Goal: Task Accomplishment & Management: Use online tool/utility

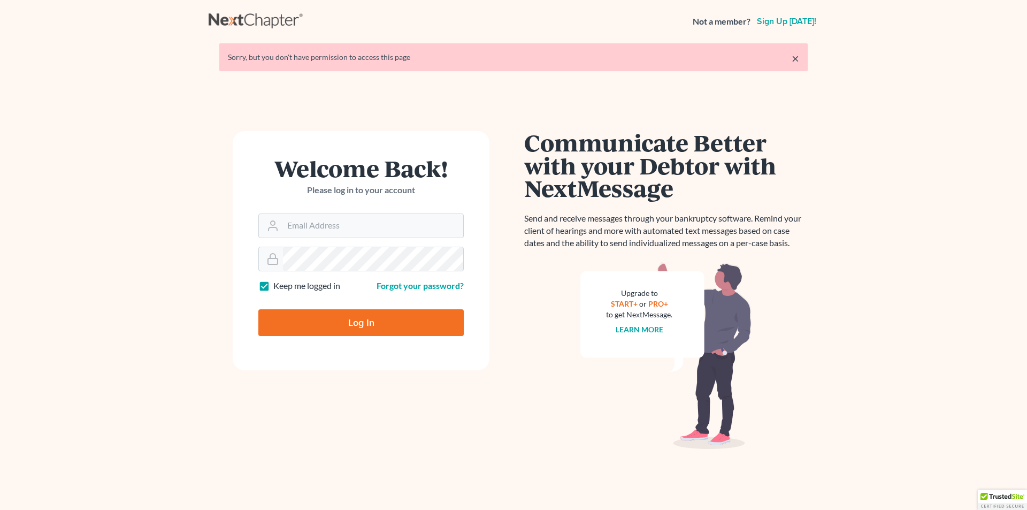
click at [357, 327] on input "Log In" at bounding box center [360, 322] width 205 height 27
type input "Thinking..."
click at [347, 228] on input "Email Address" at bounding box center [373, 226] width 180 height 24
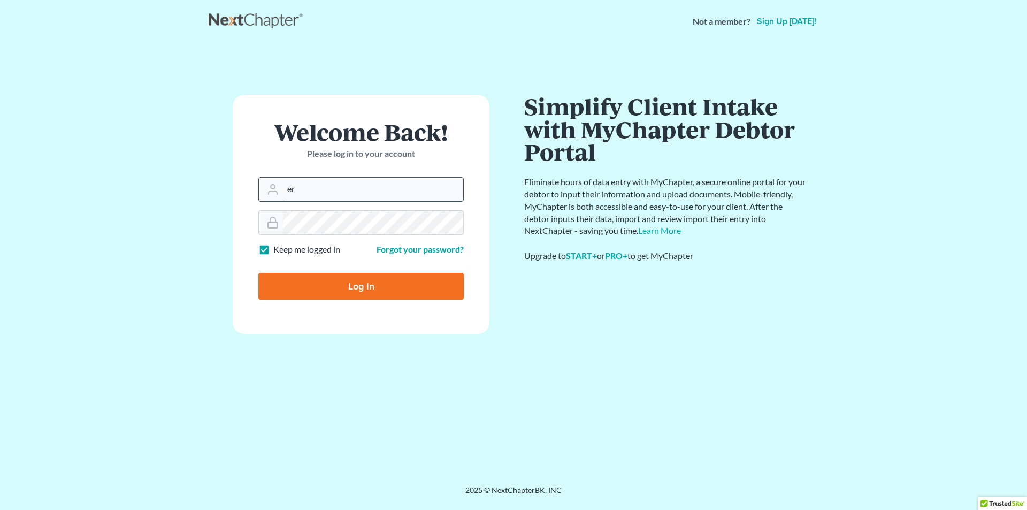
type input "[PERSON_NAME][EMAIL_ADDRESS][DOMAIN_NAME]"
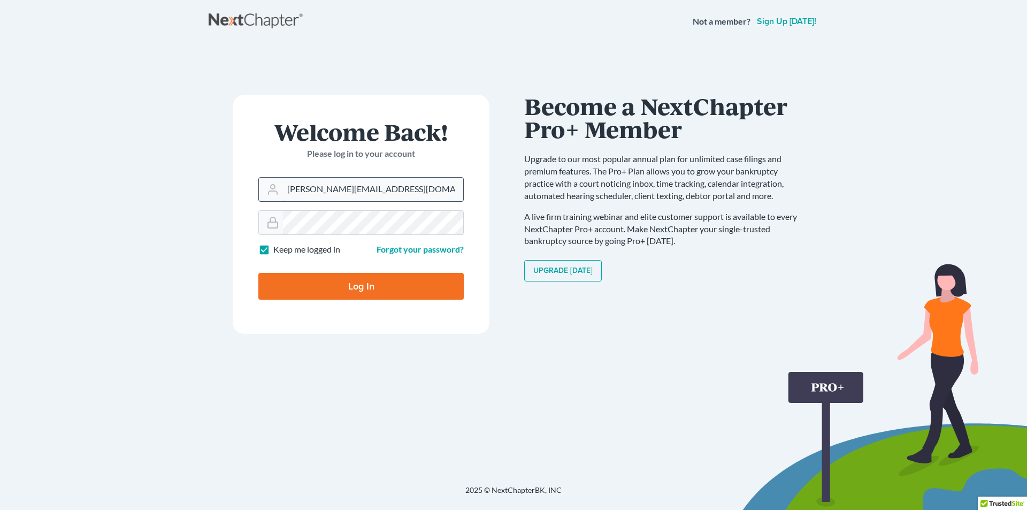
click at [258, 273] on input "Log In" at bounding box center [360, 286] width 205 height 27
type input "Thinking..."
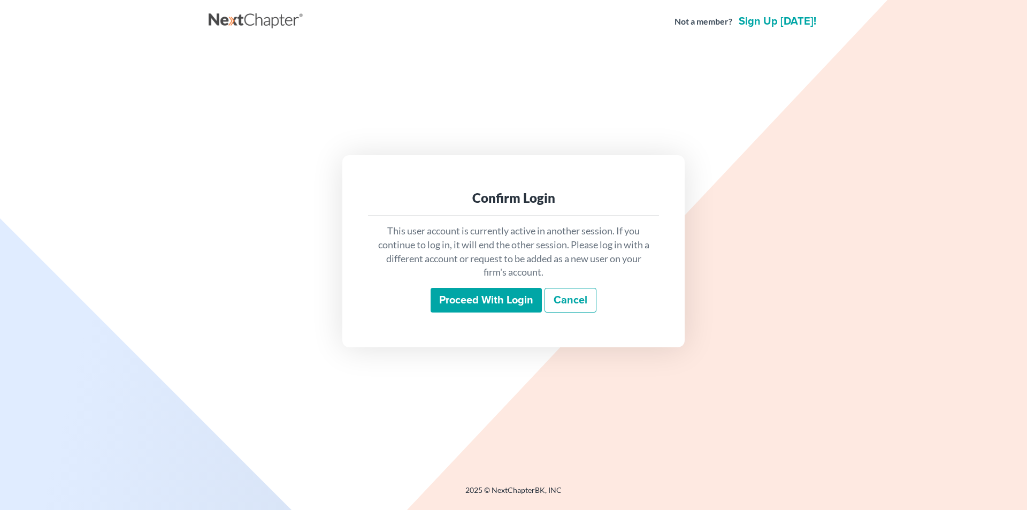
click at [462, 292] on input "Proceed with login" at bounding box center [486, 300] width 111 height 25
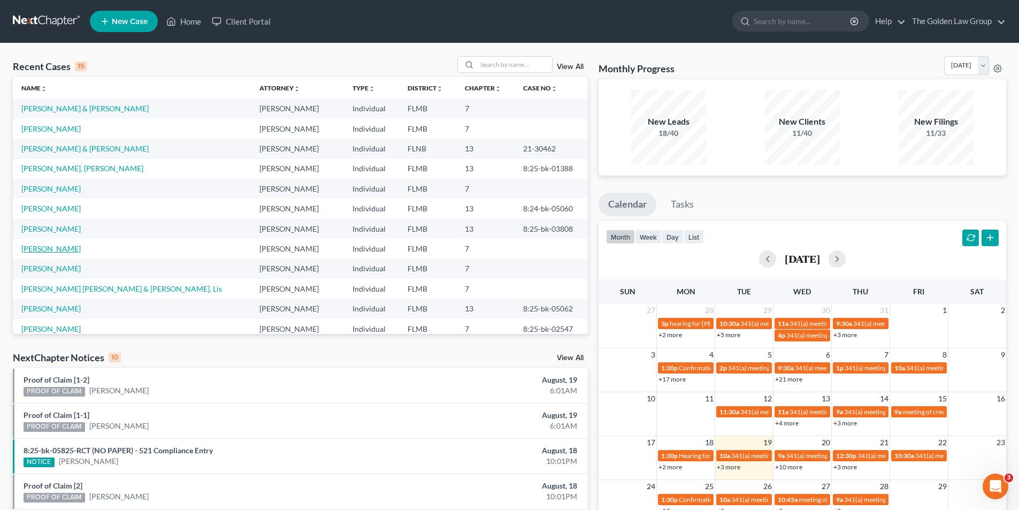
click at [44, 246] on link "[PERSON_NAME]" at bounding box center [50, 248] width 59 height 9
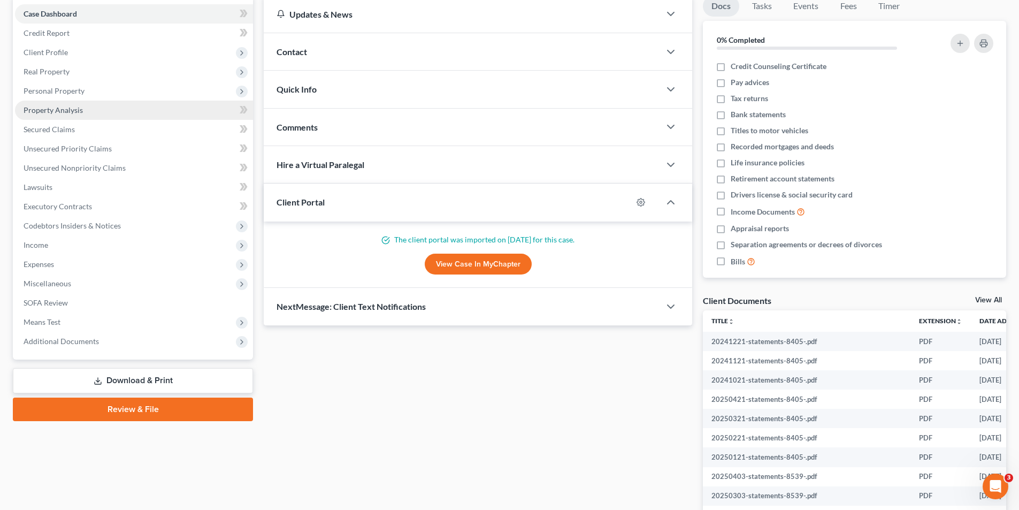
scroll to position [161, 0]
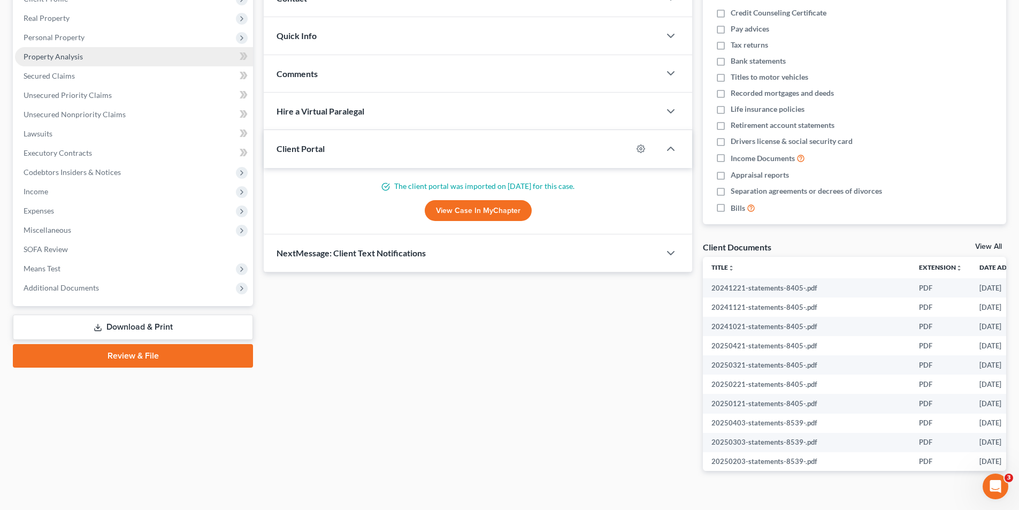
click at [69, 59] on span "Property Analysis" at bounding box center [53, 56] width 59 height 9
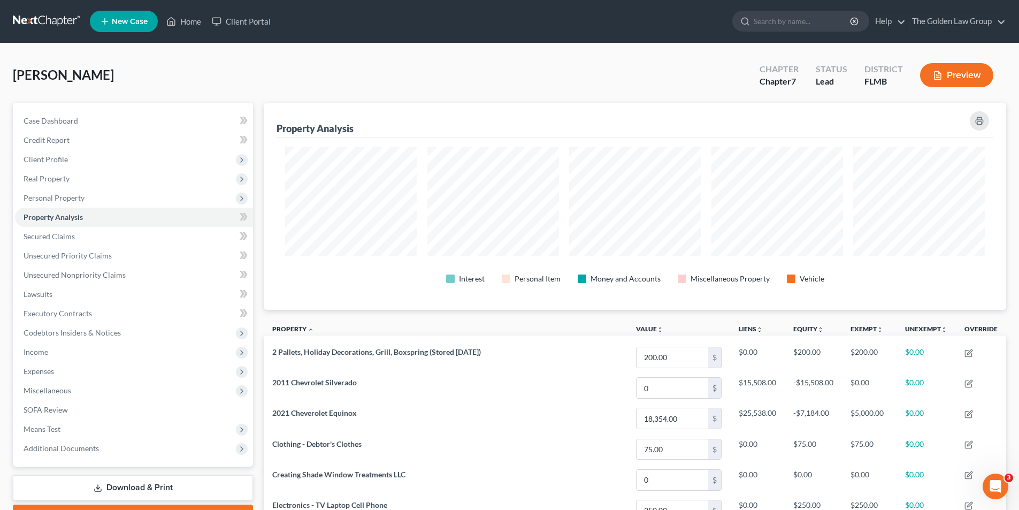
click at [964, 72] on button "Preview" at bounding box center [956, 75] width 73 height 24
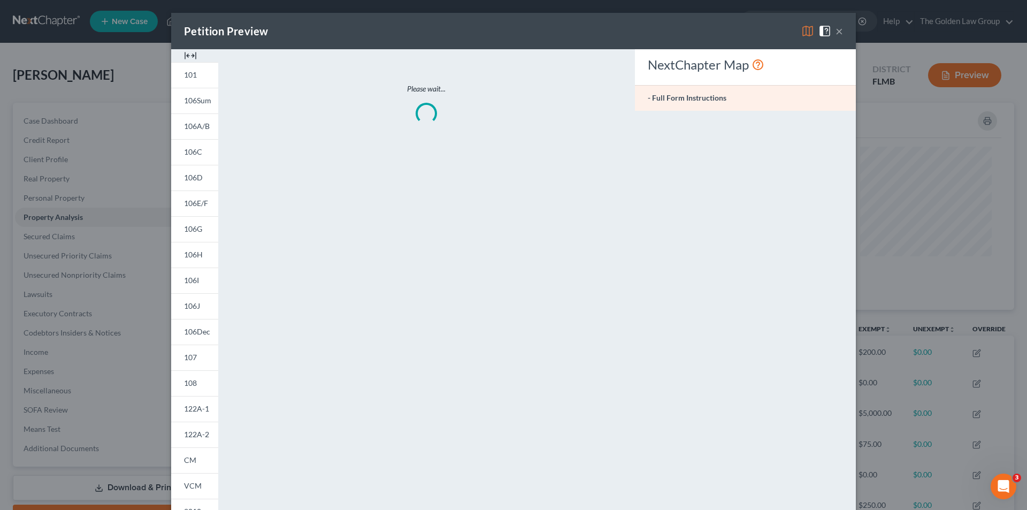
scroll to position [208, 749]
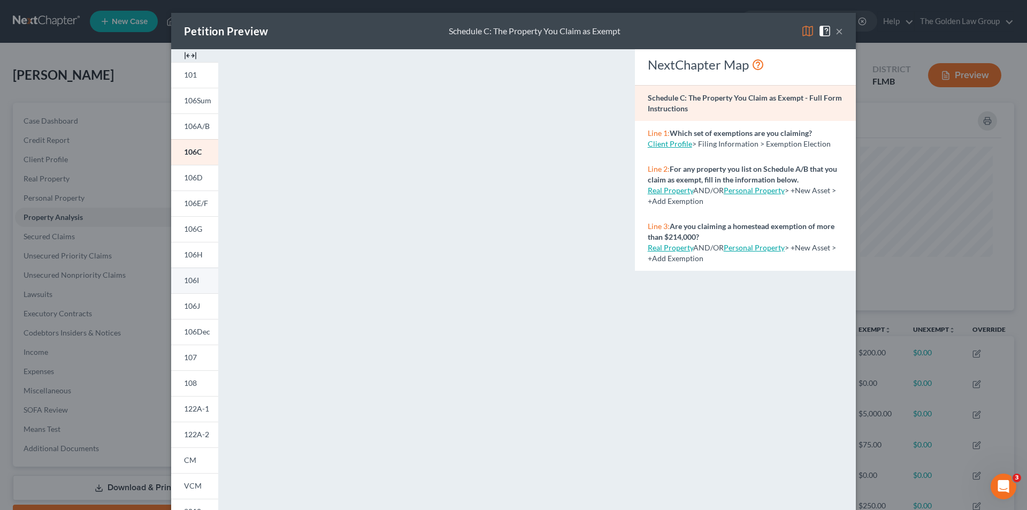
click at [194, 280] on span "106I" at bounding box center [191, 280] width 15 height 9
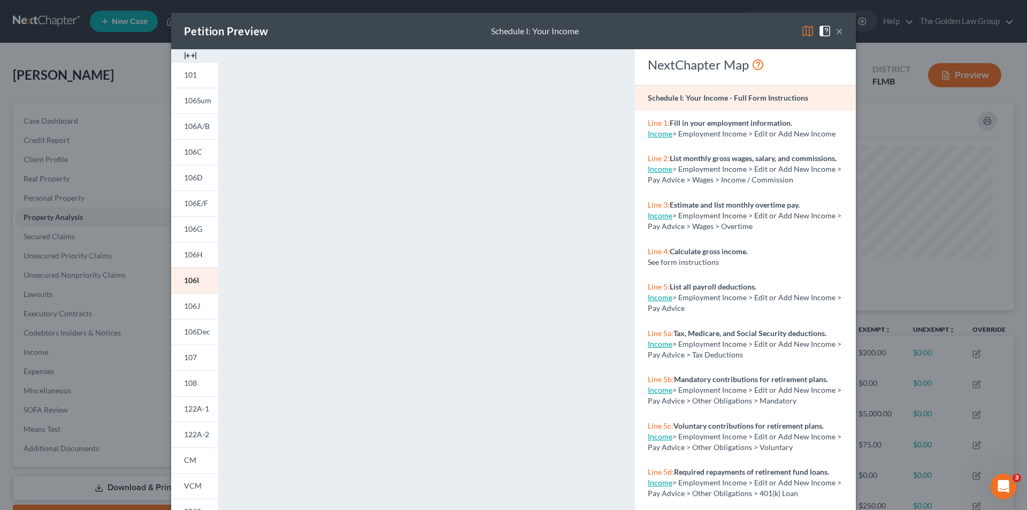
scroll to position [94, 0]
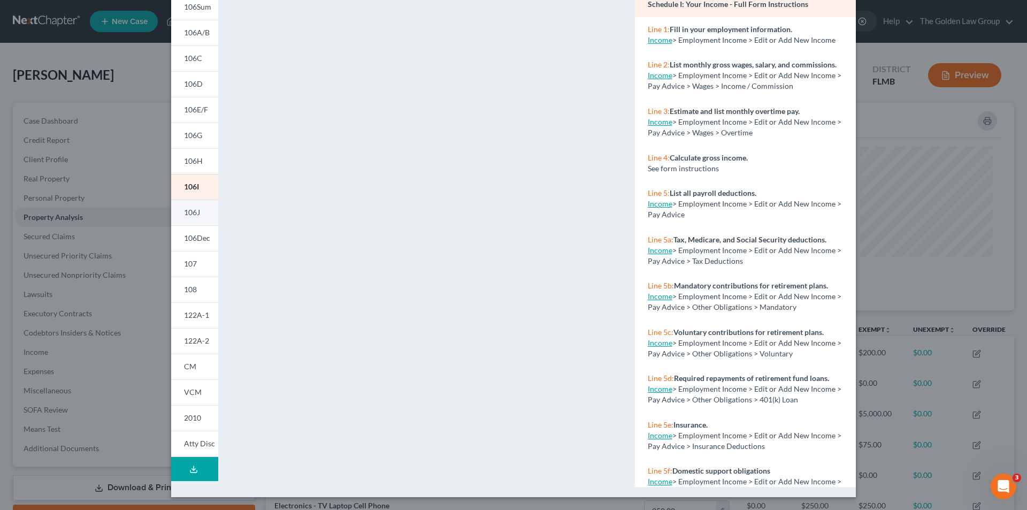
click at [194, 214] on span "106J" at bounding box center [192, 212] width 16 height 9
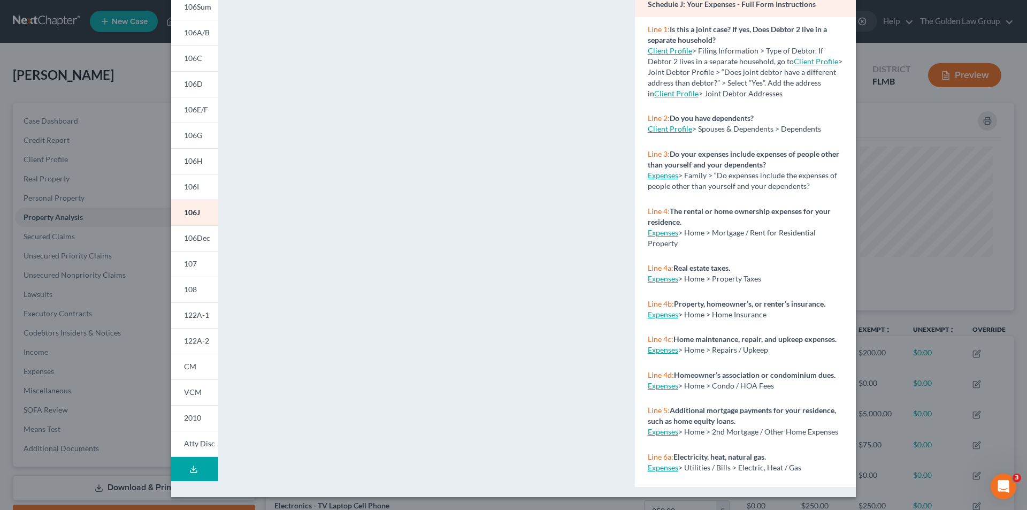
click at [96, 363] on div "Petition Preview Schedule J: Your Expenses × 101 106Sum 106A/B 106C 106D 106E/F…" at bounding box center [513, 255] width 1027 height 510
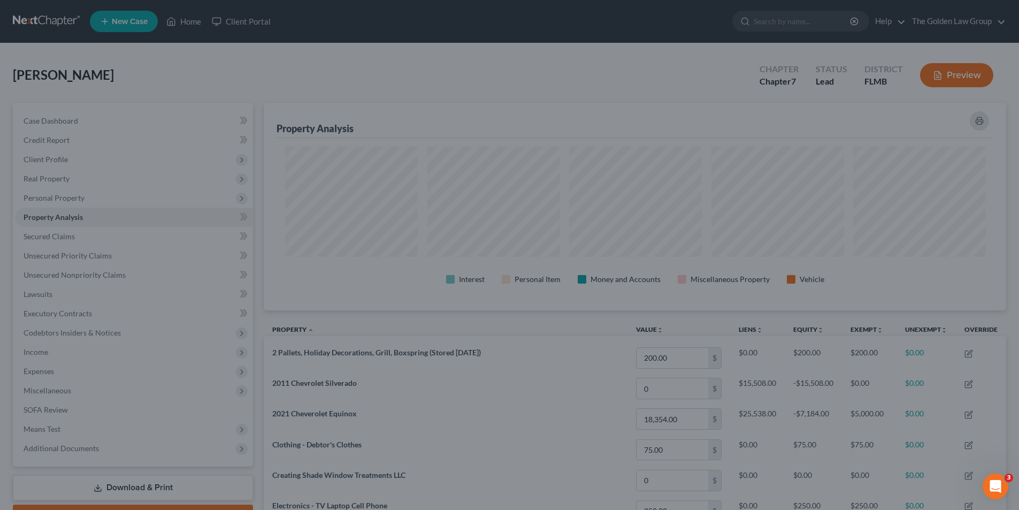
scroll to position [534940, 534404]
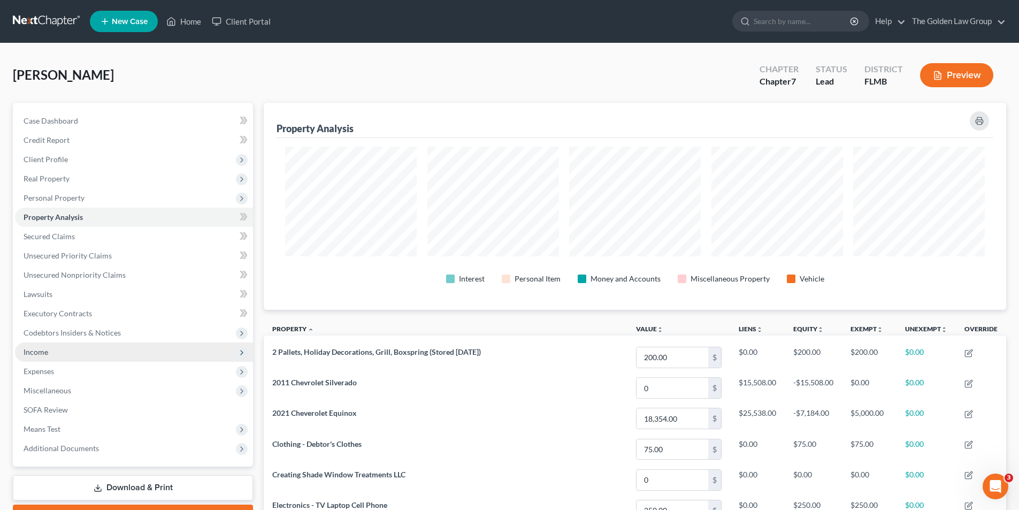
click at [39, 349] on span "Income" at bounding box center [36, 351] width 25 height 9
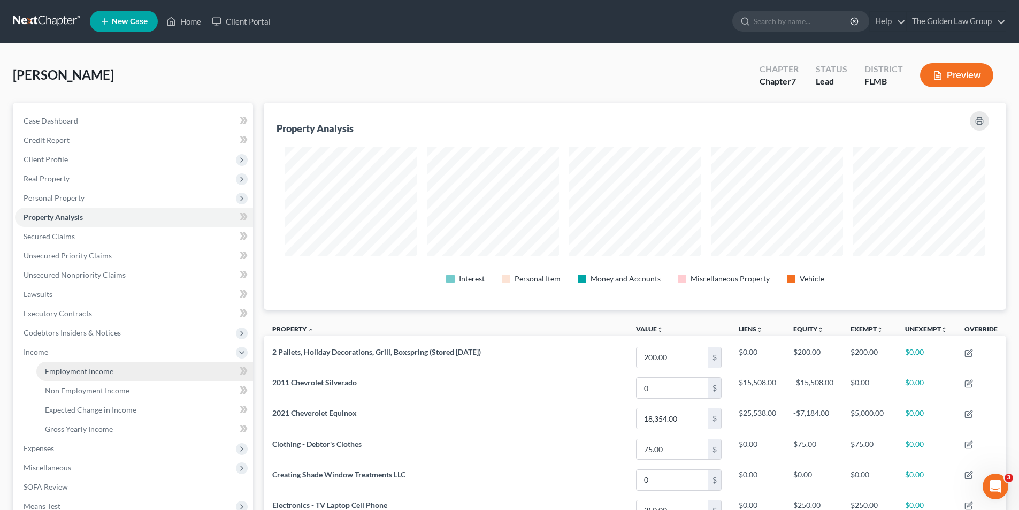
click at [81, 370] on span "Employment Income" at bounding box center [79, 371] width 68 height 9
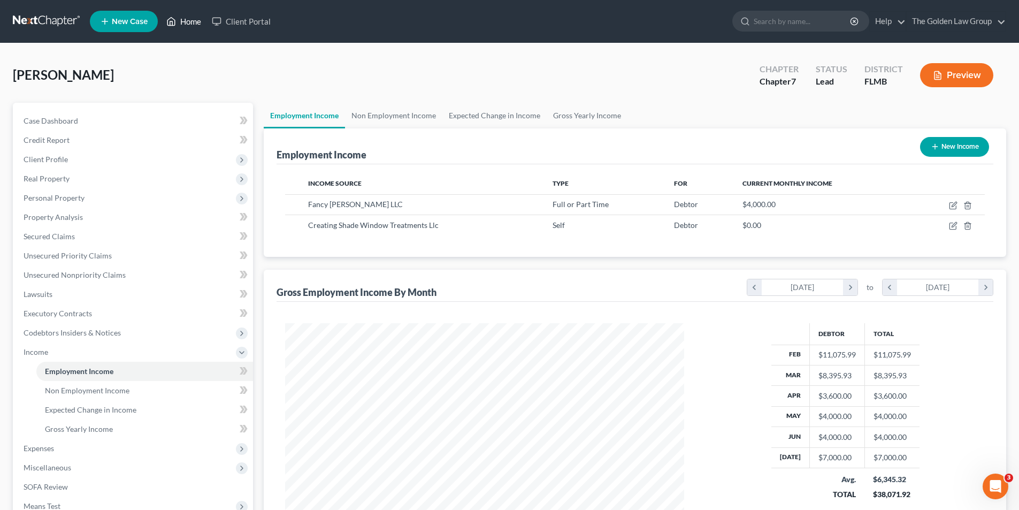
click at [196, 20] on link "Home" at bounding box center [183, 21] width 45 height 19
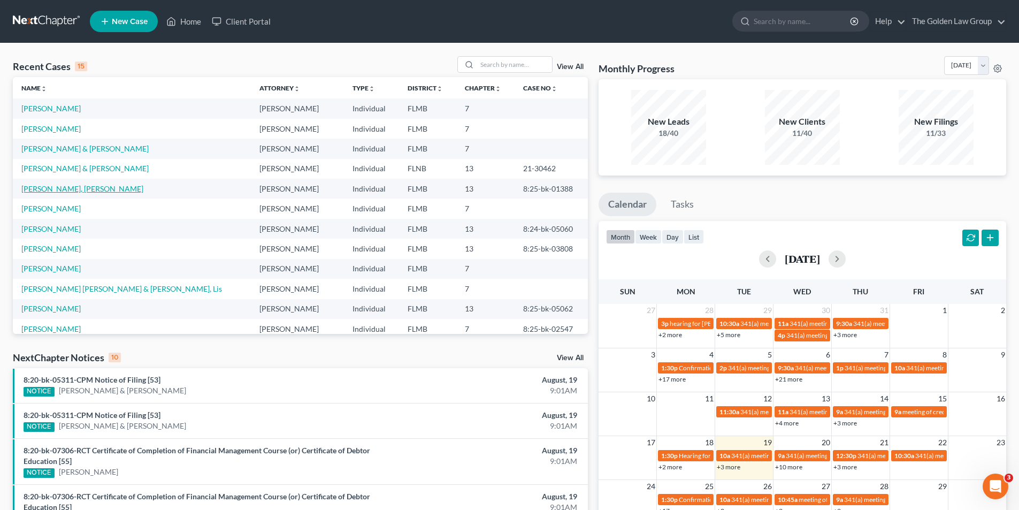
click at [65, 188] on link "[PERSON_NAME], [PERSON_NAME]" at bounding box center [82, 188] width 122 height 9
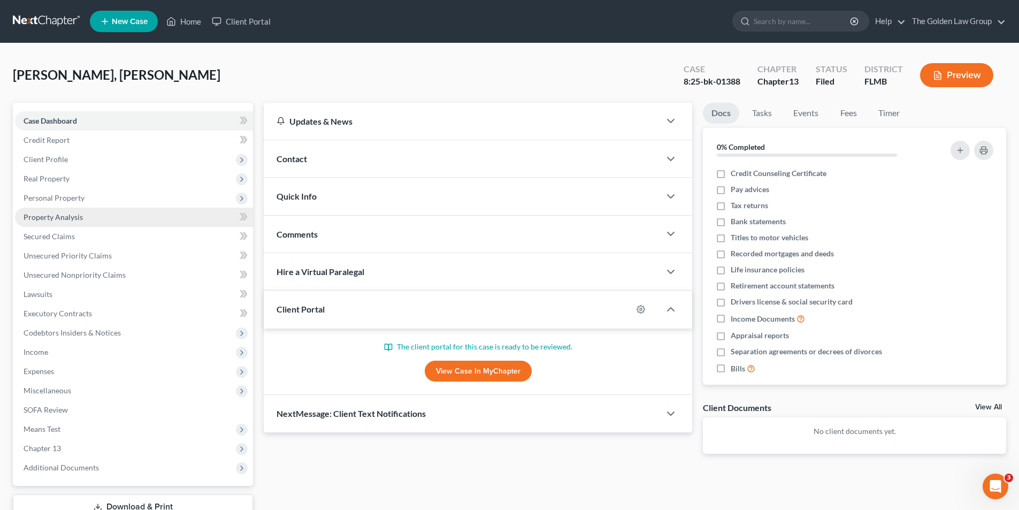
click at [58, 215] on span "Property Analysis" at bounding box center [53, 216] width 59 height 9
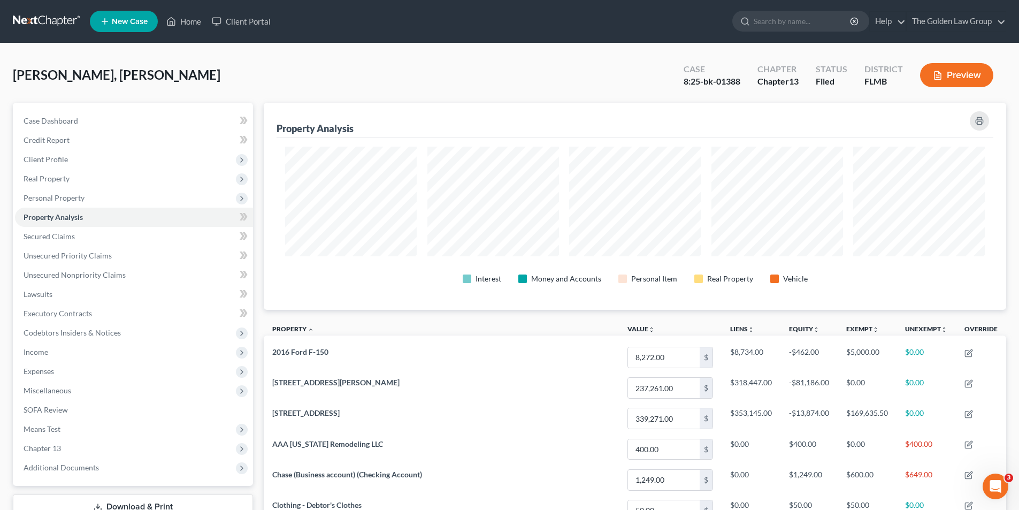
click at [951, 70] on button "Preview" at bounding box center [956, 75] width 73 height 24
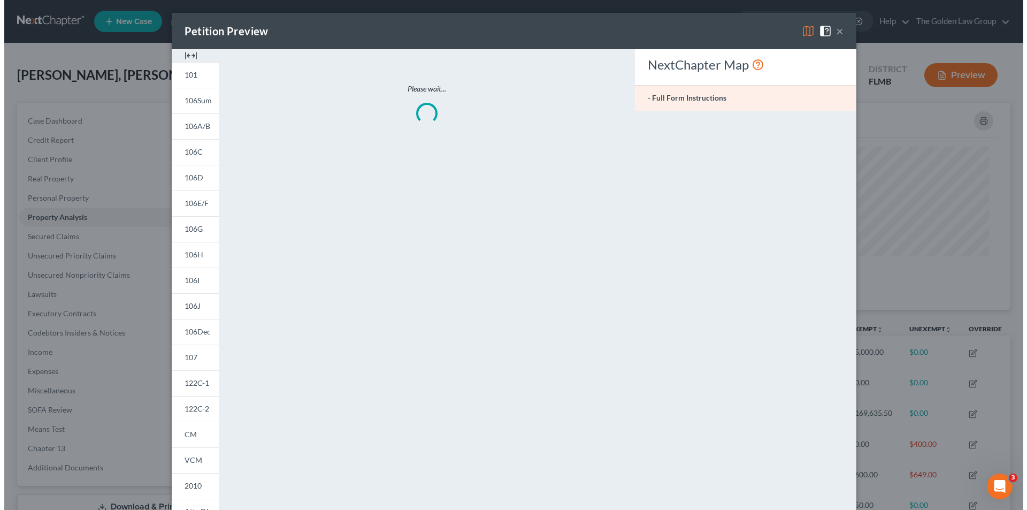
scroll to position [208, 749]
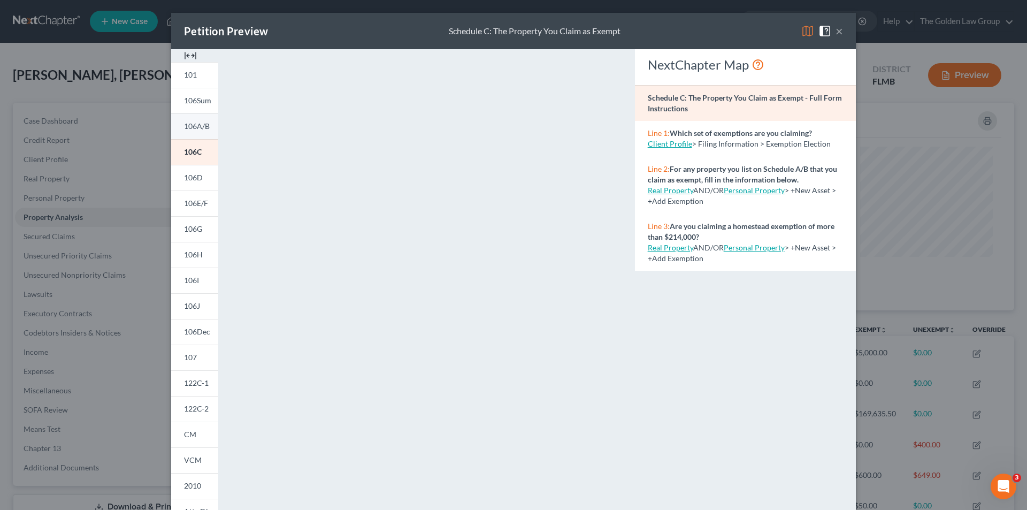
click at [200, 125] on span "106A/B" at bounding box center [197, 125] width 26 height 9
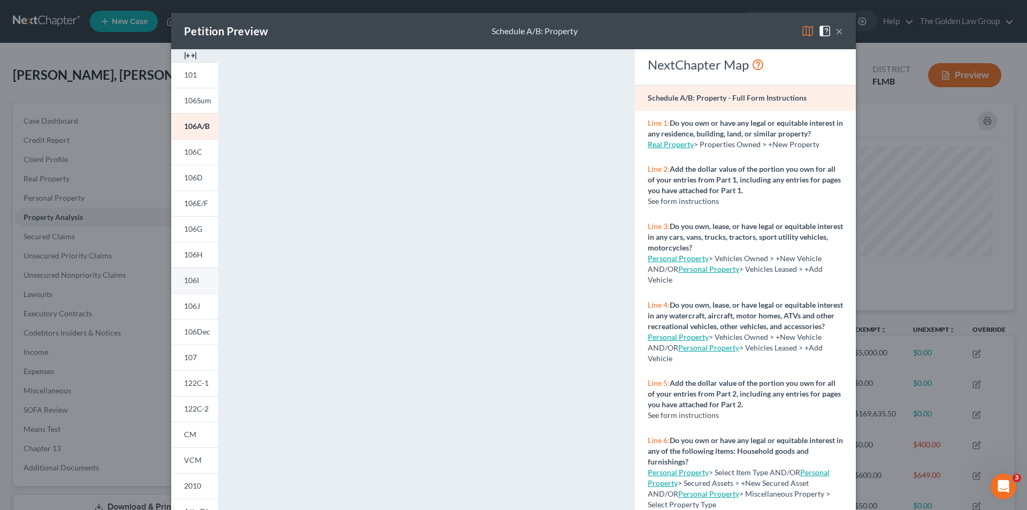
click at [185, 279] on span "106I" at bounding box center [191, 280] width 15 height 9
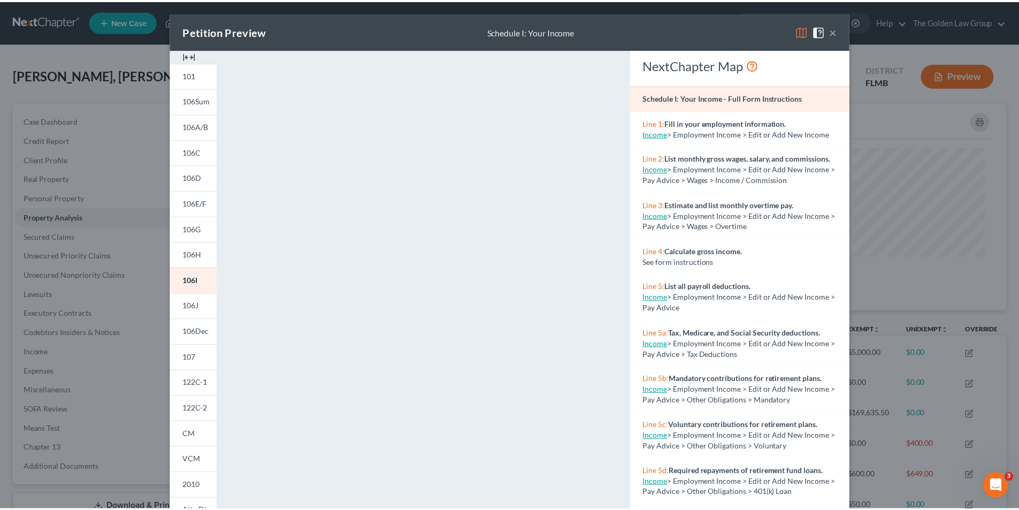
scroll to position [94, 0]
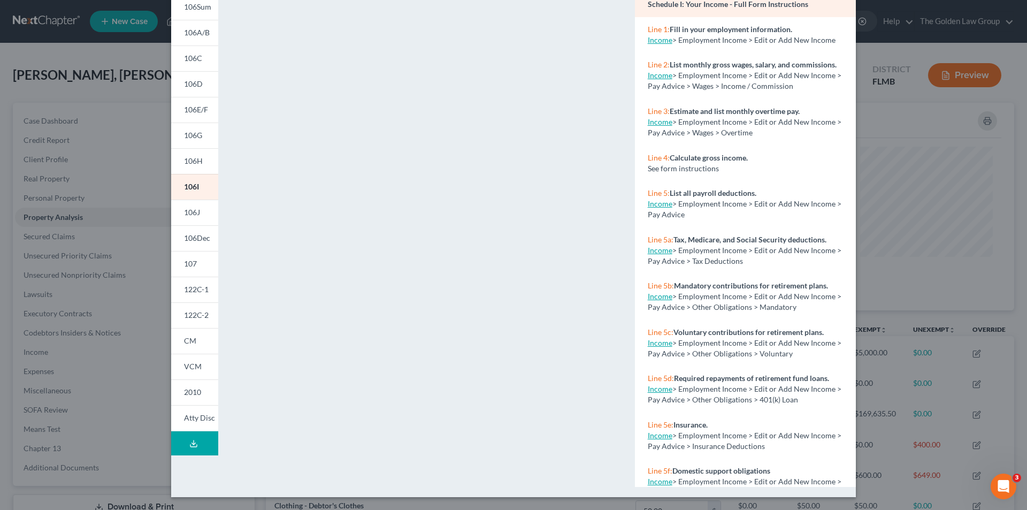
click at [110, 201] on div "Petition Preview Schedule I: Your Income × 101 106Sum 106A/B 106C 106D 106E/F 1…" at bounding box center [513, 255] width 1027 height 510
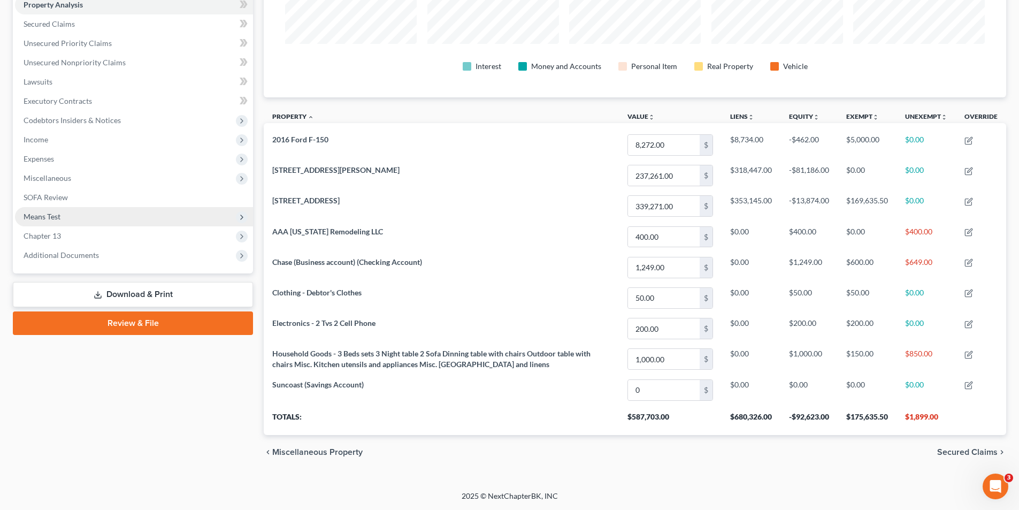
scroll to position [105, 0]
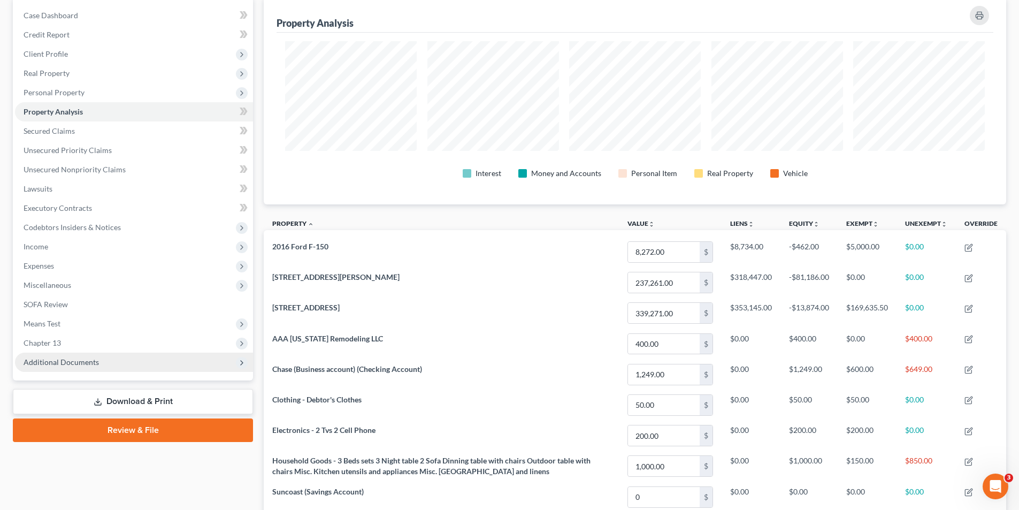
click at [62, 362] on span "Additional Documents" at bounding box center [61, 361] width 75 height 9
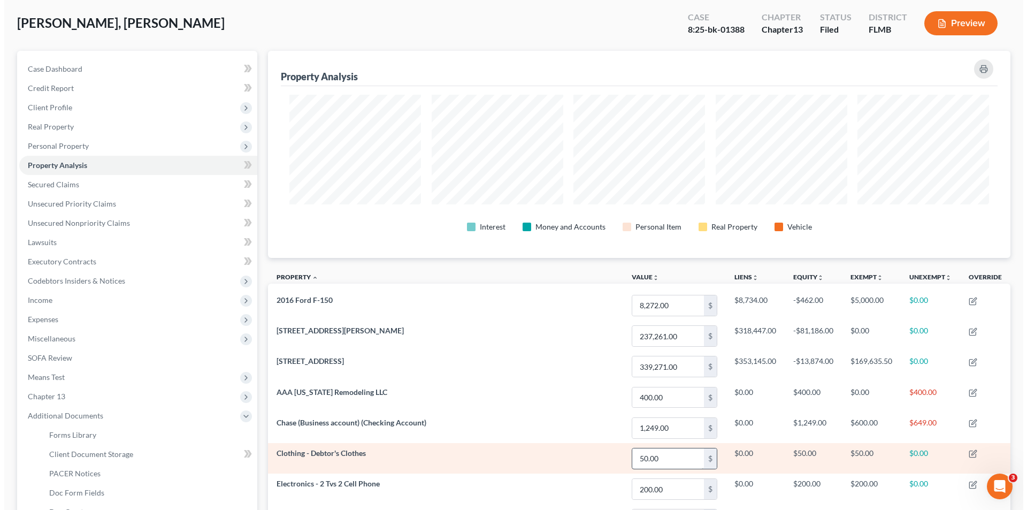
scroll to position [0, 0]
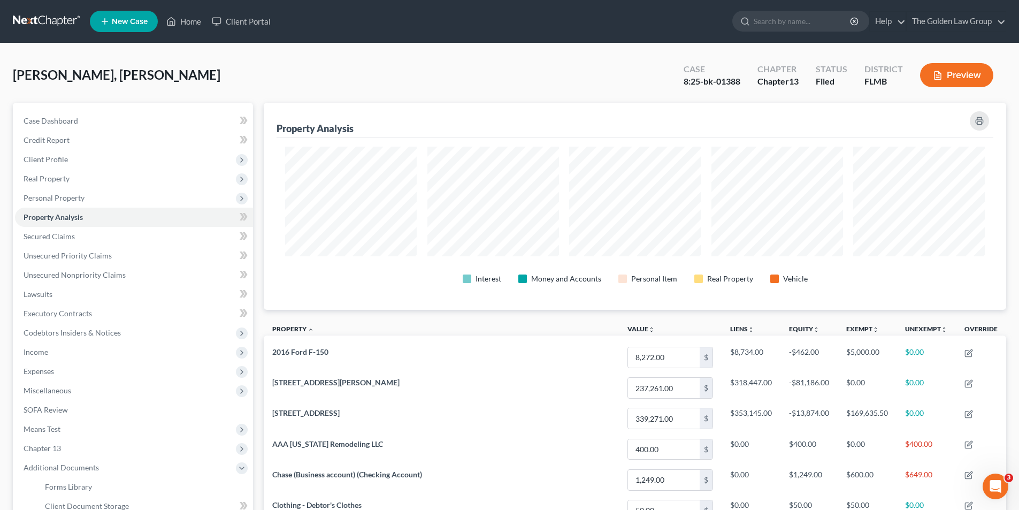
click at [945, 74] on button "Preview" at bounding box center [956, 75] width 73 height 24
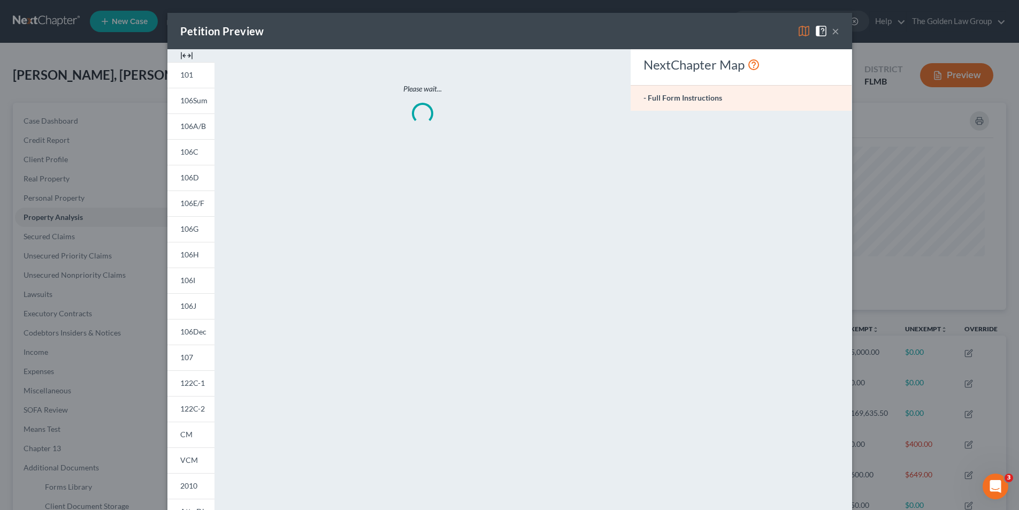
scroll to position [208, 749]
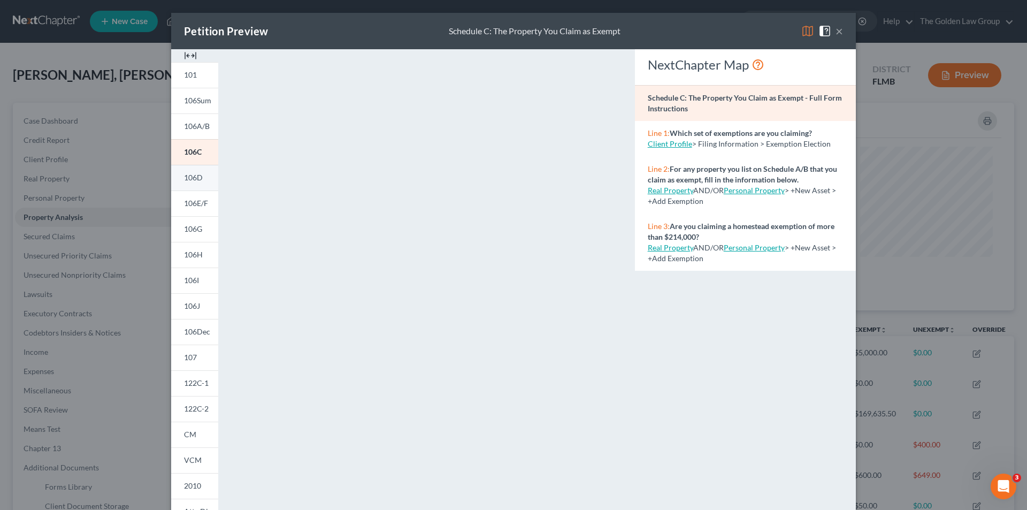
click at [196, 178] on span "106D" at bounding box center [193, 177] width 19 height 9
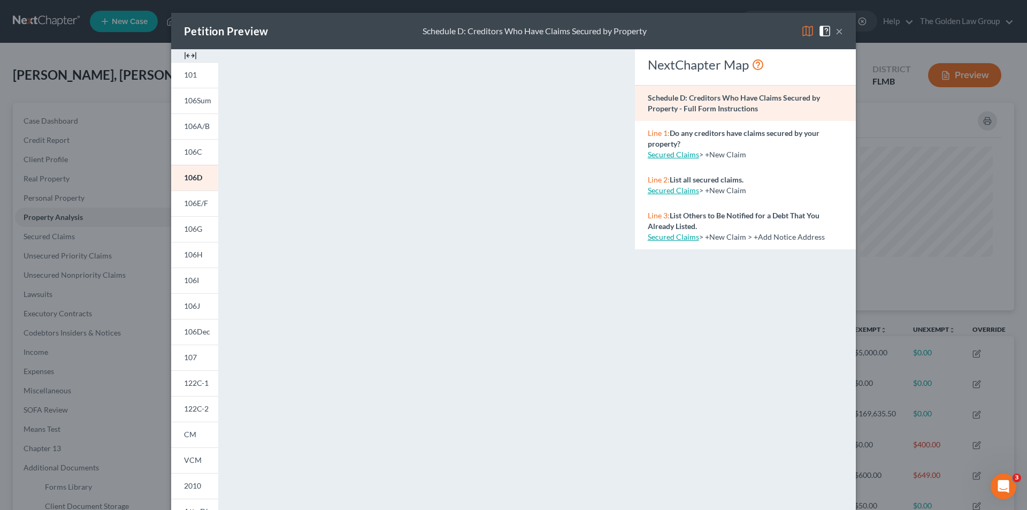
click at [108, 185] on div "Petition Preview Schedule D: Creditors Who Have Claims Secured by Property × 10…" at bounding box center [513, 255] width 1027 height 510
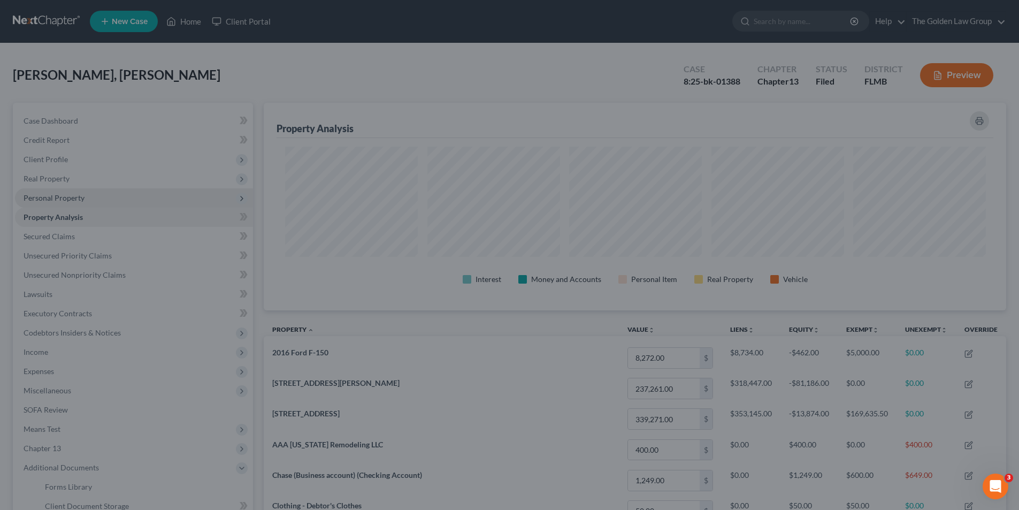
scroll to position [534940, 534404]
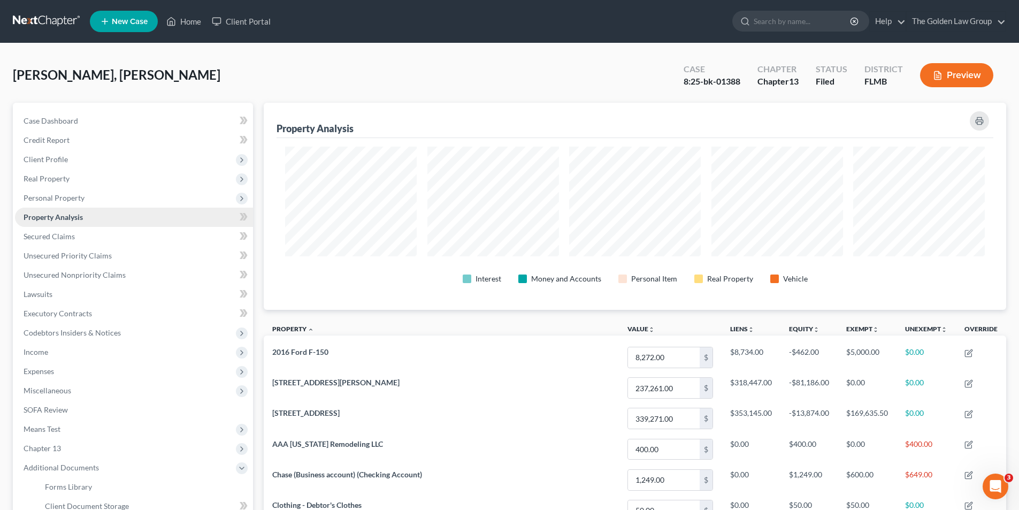
click at [70, 220] on span "Property Analysis" at bounding box center [53, 216] width 59 height 9
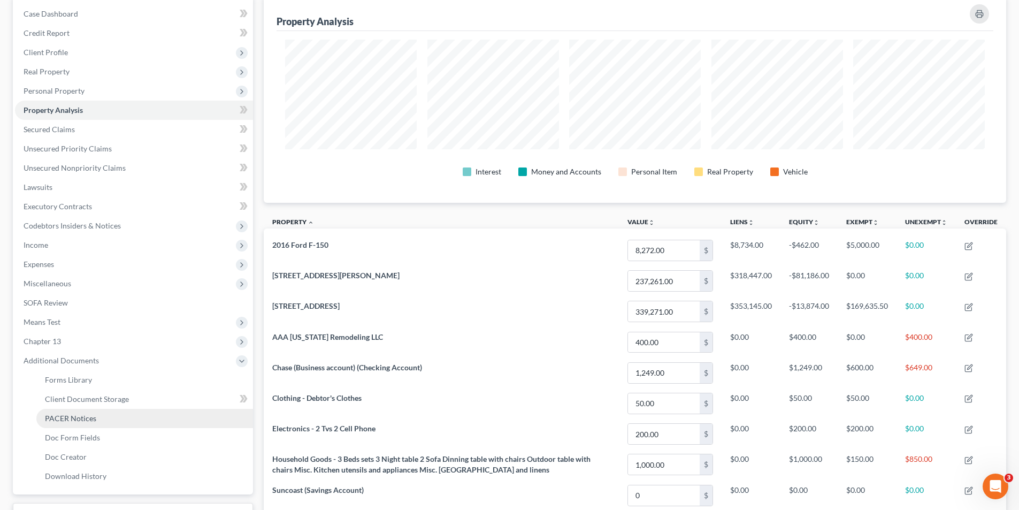
click at [82, 420] on span "PACER Notices" at bounding box center [70, 418] width 51 height 9
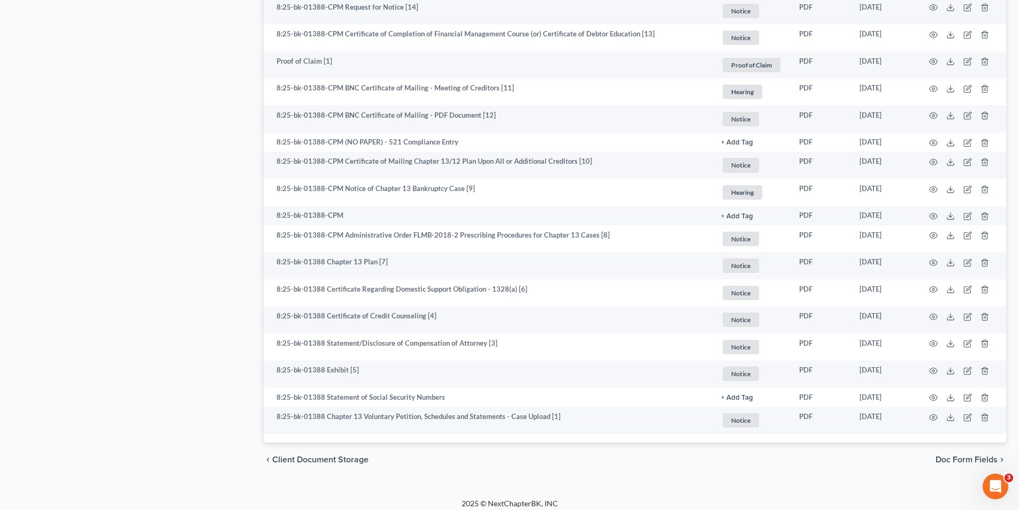
scroll to position [1078, 0]
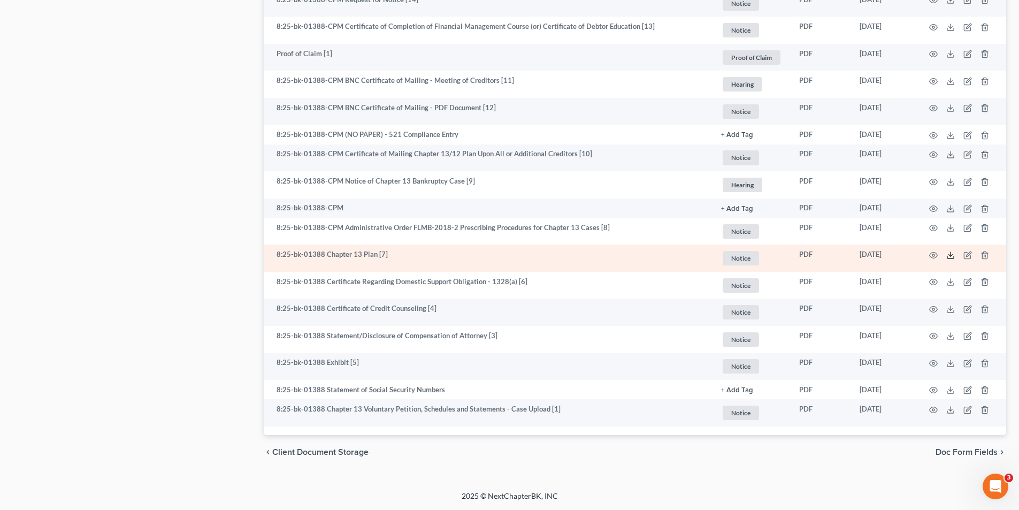
click at [951, 254] on line at bounding box center [951, 254] width 0 height 4
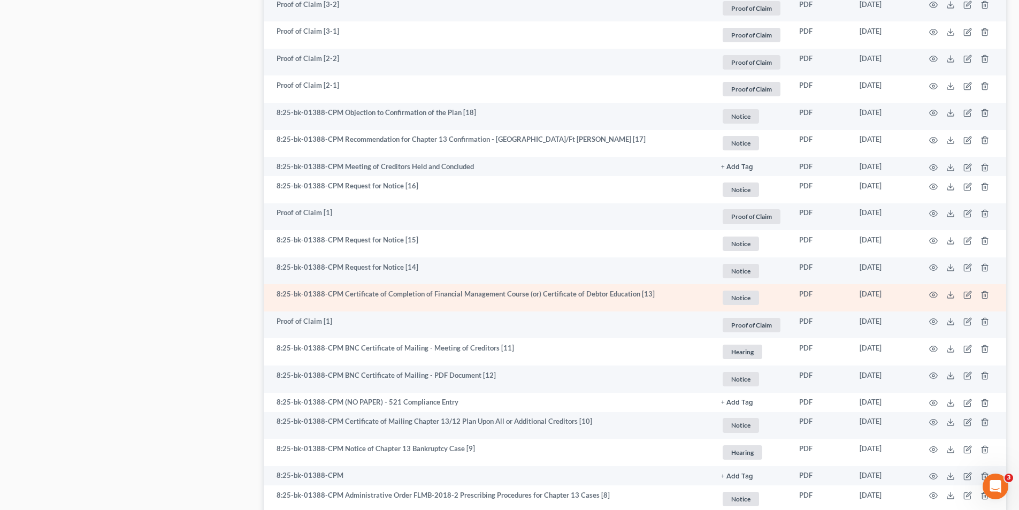
scroll to position [757, 0]
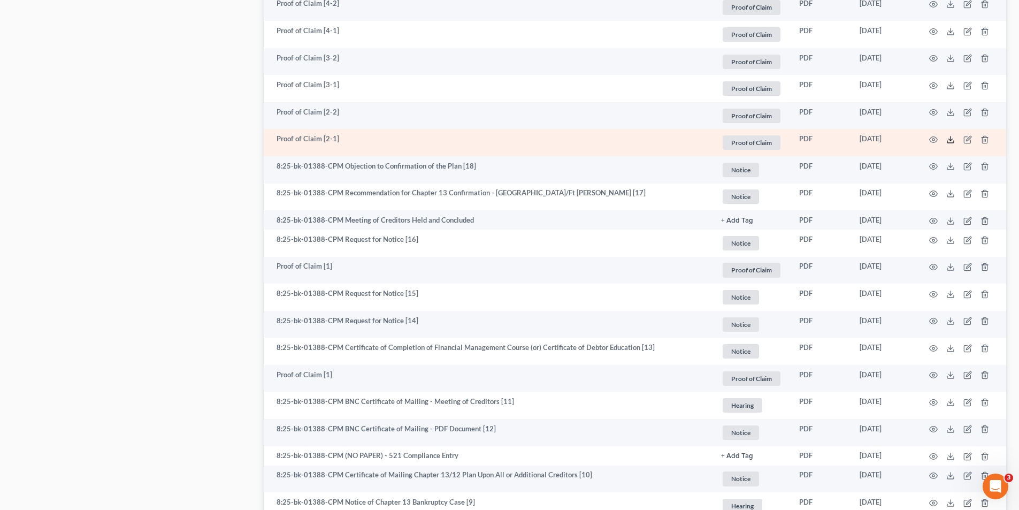
click at [951, 141] on line at bounding box center [951, 138] width 0 height 4
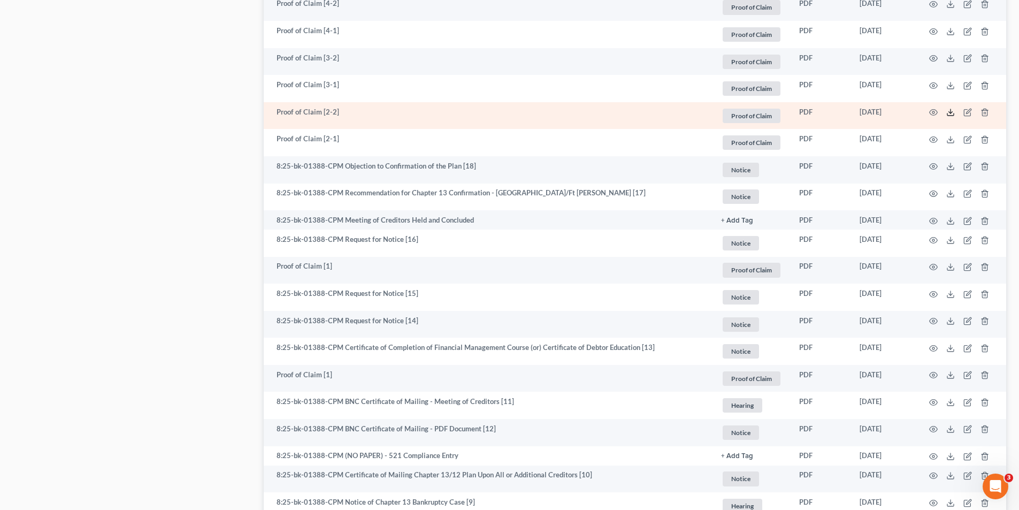
click at [951, 113] on line at bounding box center [951, 111] width 0 height 4
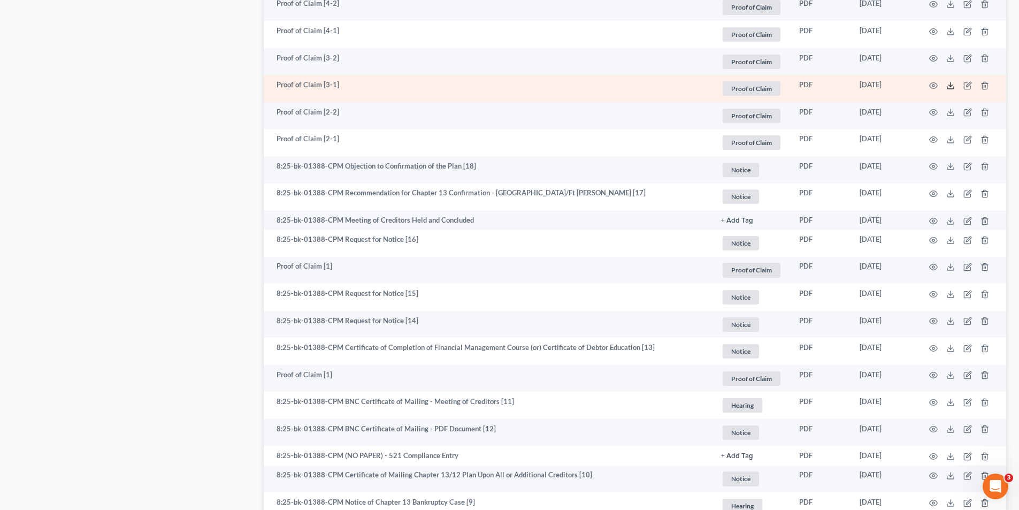
click at [950, 87] on icon at bounding box center [951, 85] width 9 height 9
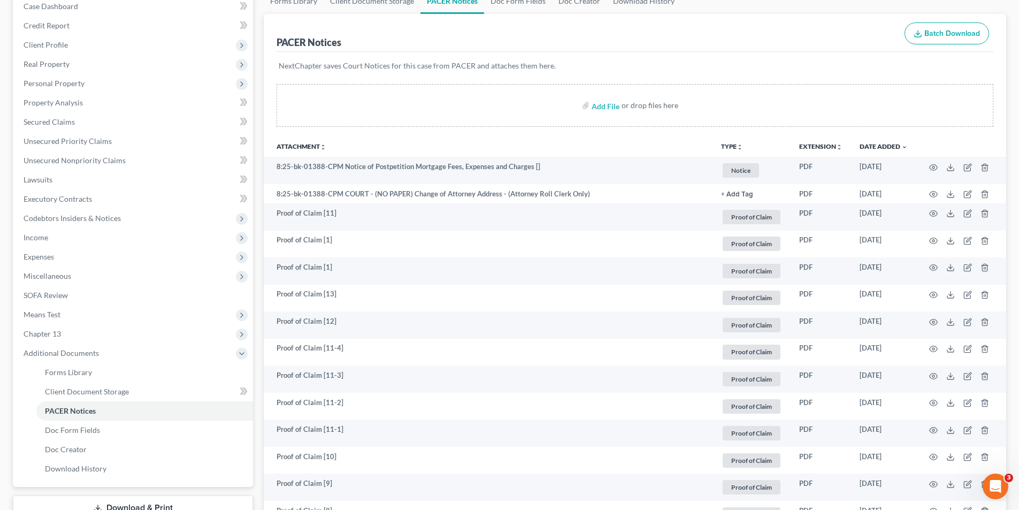
scroll to position [0, 0]
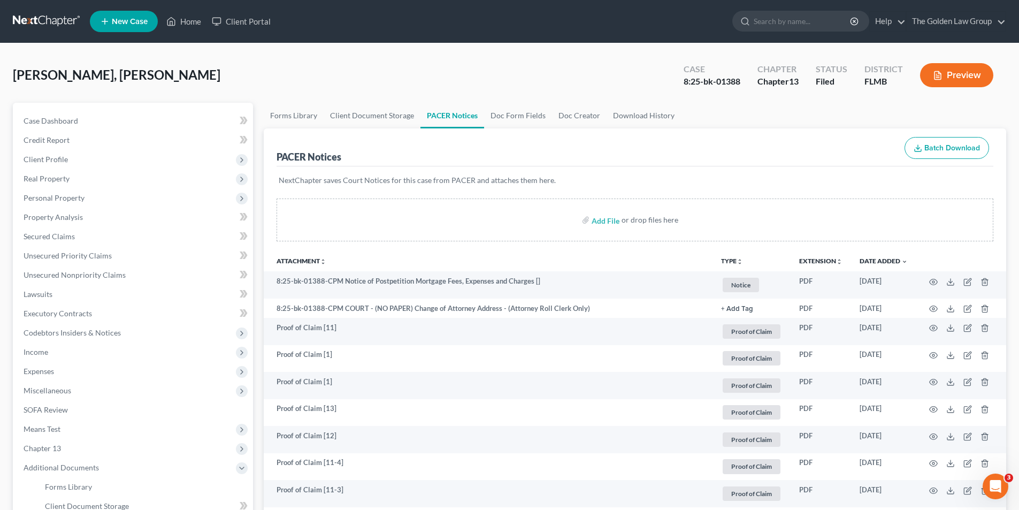
click at [984, 75] on button "Preview" at bounding box center [956, 75] width 73 height 24
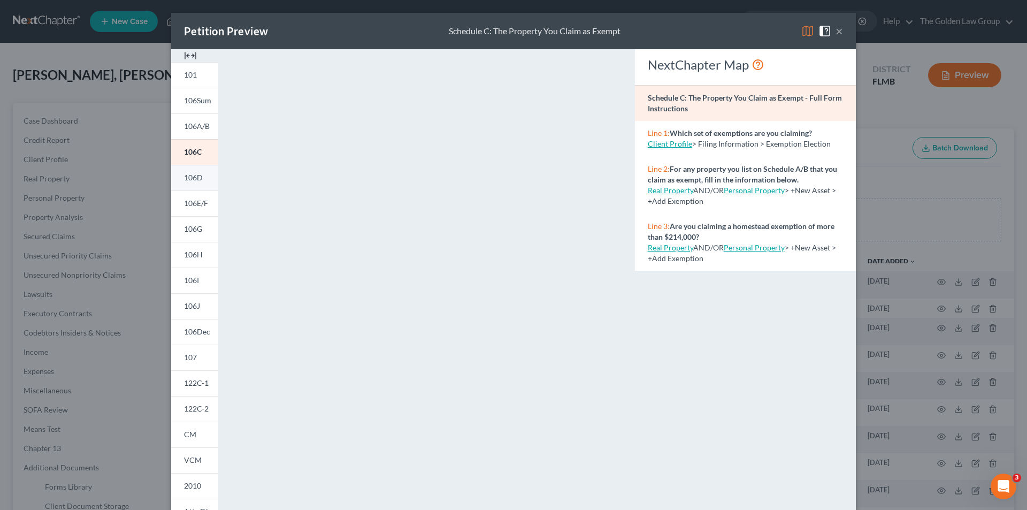
click at [187, 176] on span "106D" at bounding box center [193, 177] width 19 height 9
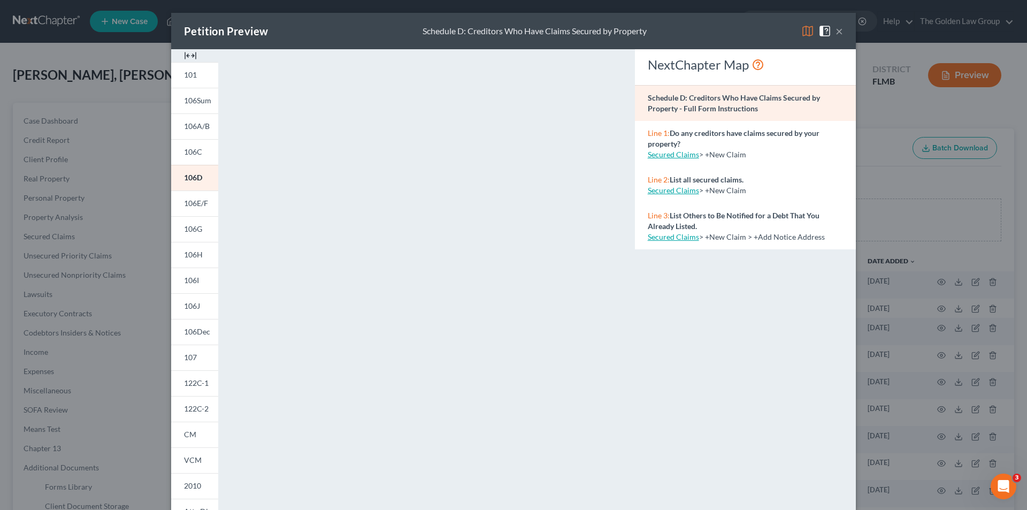
click at [71, 156] on div "Petition Preview Schedule D: Creditors Who Have Claims Secured by Property × 10…" at bounding box center [513, 255] width 1027 height 510
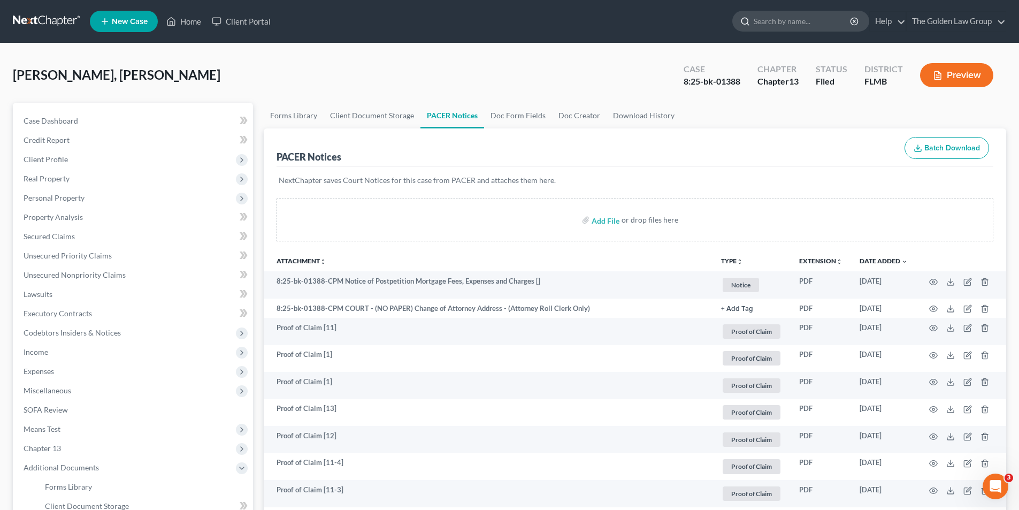
click at [791, 24] on input "search" at bounding box center [803, 21] width 98 height 20
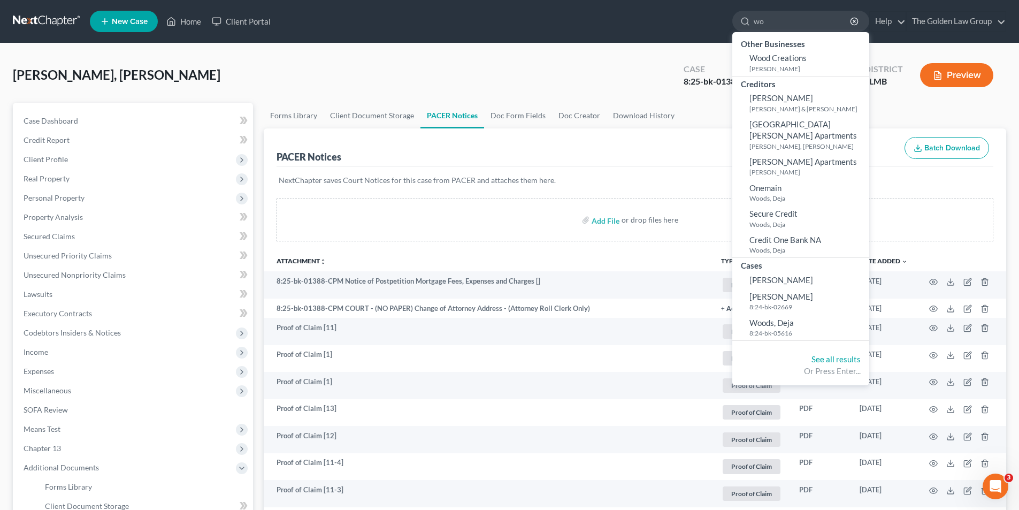
type input "w"
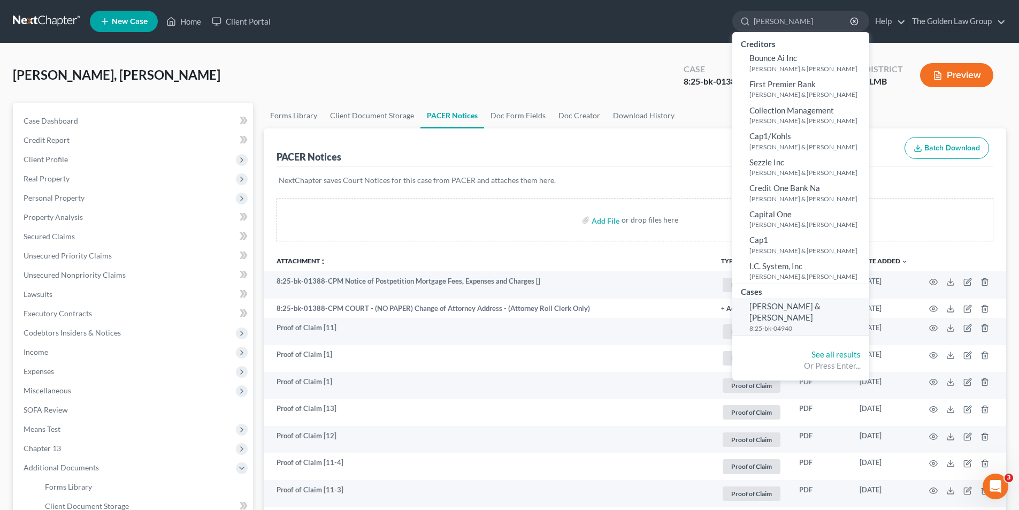
type input "[PERSON_NAME]"
click at [800, 308] on span "[PERSON_NAME] & [PERSON_NAME]" at bounding box center [785, 311] width 71 height 21
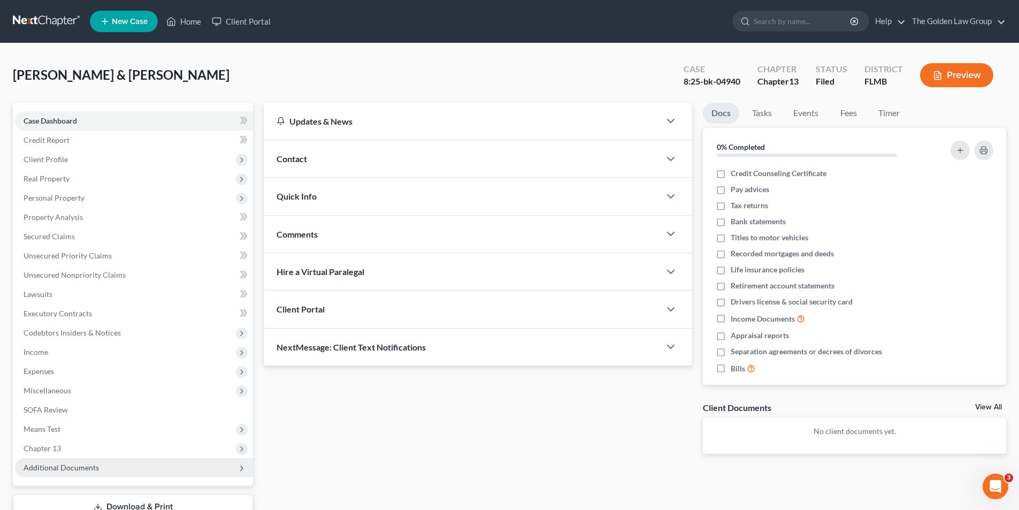
click at [66, 471] on span "Additional Documents" at bounding box center [61, 467] width 75 height 9
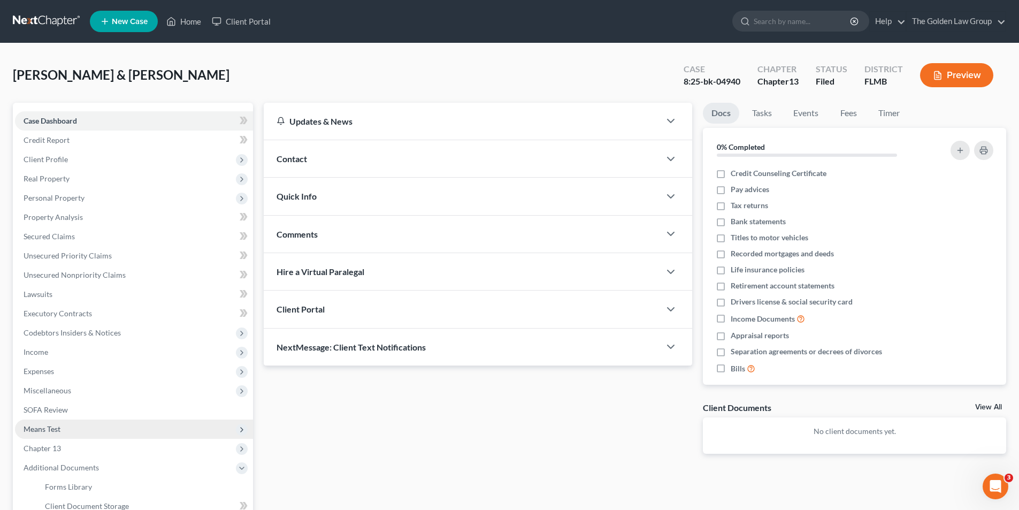
scroll to position [161, 0]
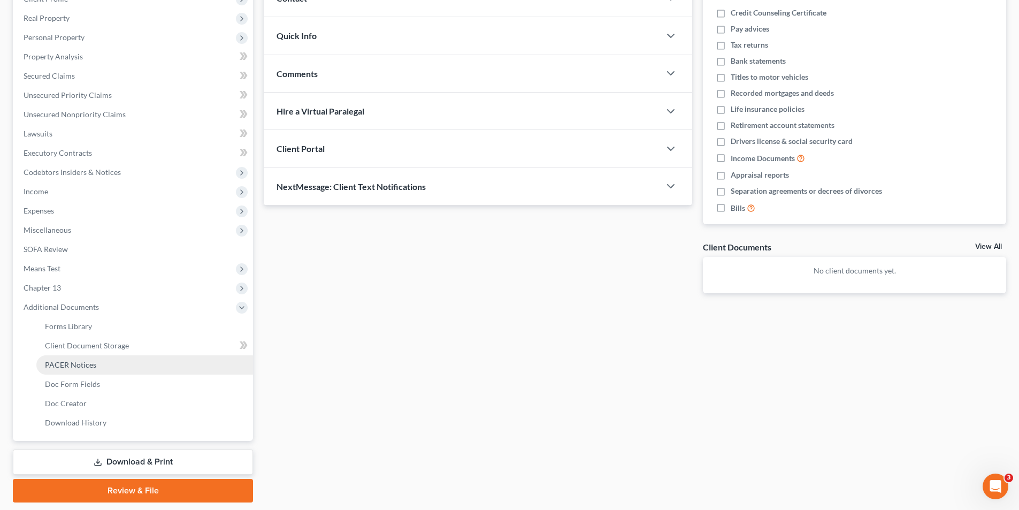
click at [81, 361] on span "PACER Notices" at bounding box center [70, 364] width 51 height 9
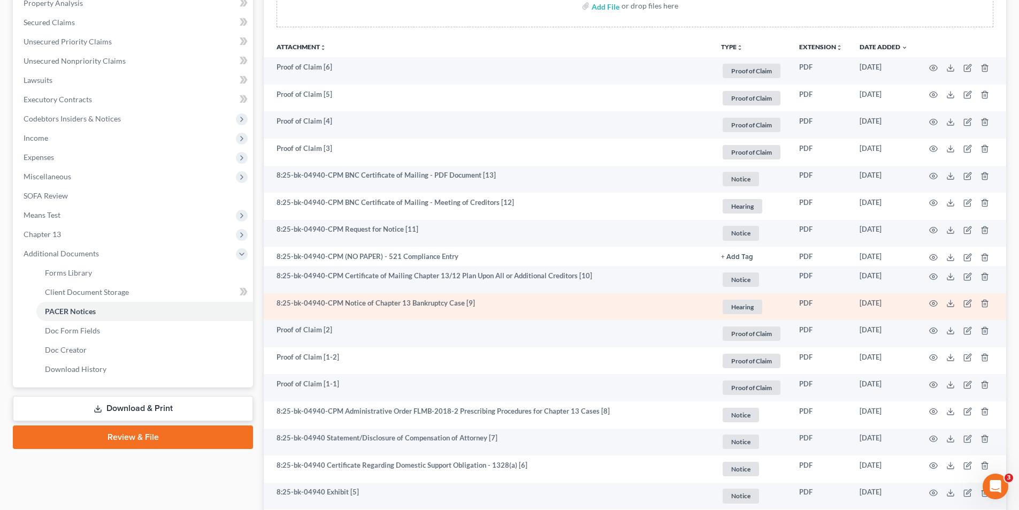
scroll to position [375, 0]
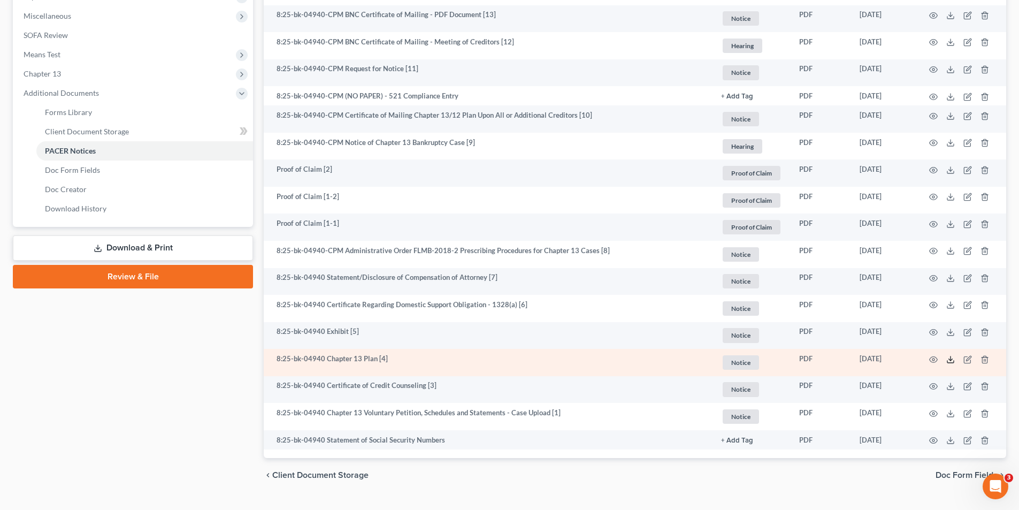
click at [949, 358] on icon at bounding box center [951, 359] width 9 height 9
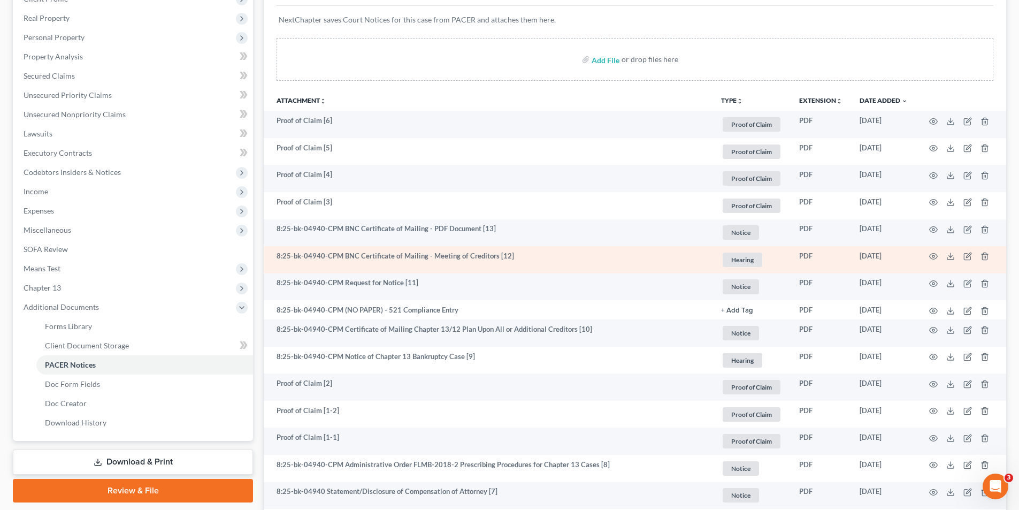
scroll to position [0, 0]
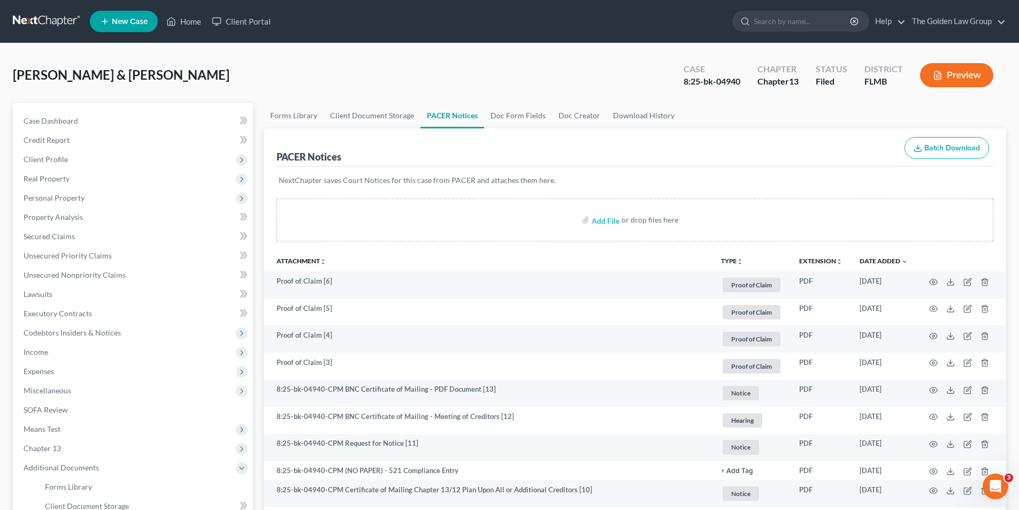
click at [951, 75] on button "Preview" at bounding box center [956, 75] width 73 height 24
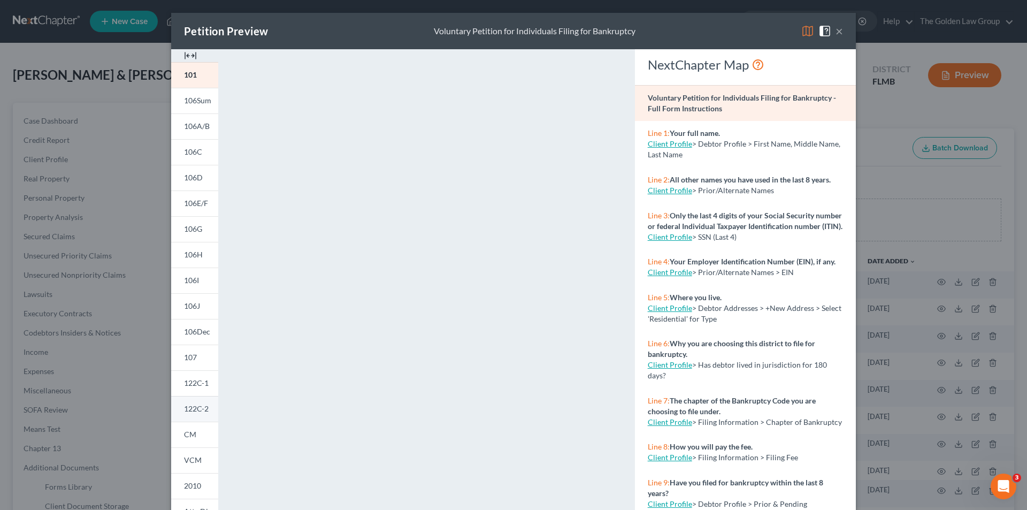
click at [191, 407] on span "122C-2" at bounding box center [196, 408] width 25 height 9
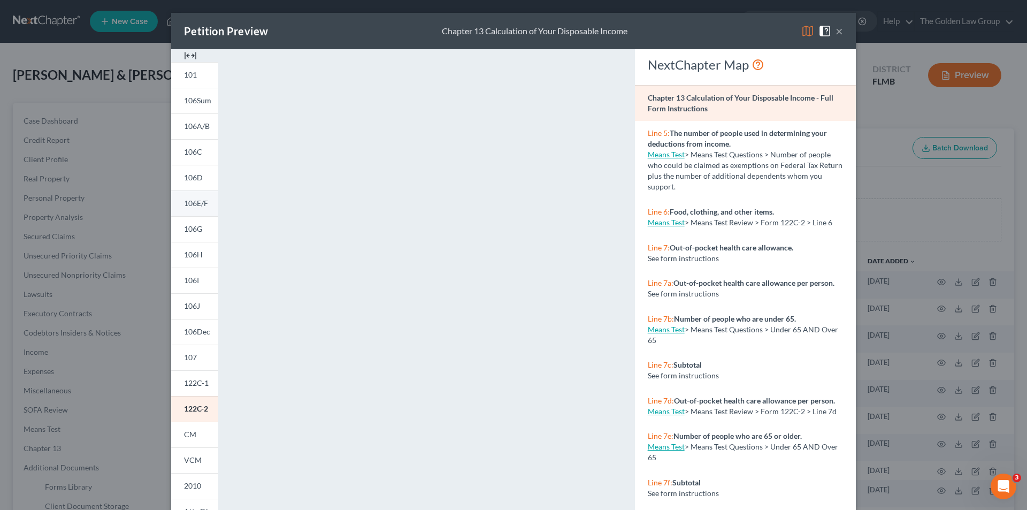
click at [190, 200] on span "106E/F" at bounding box center [196, 203] width 24 height 9
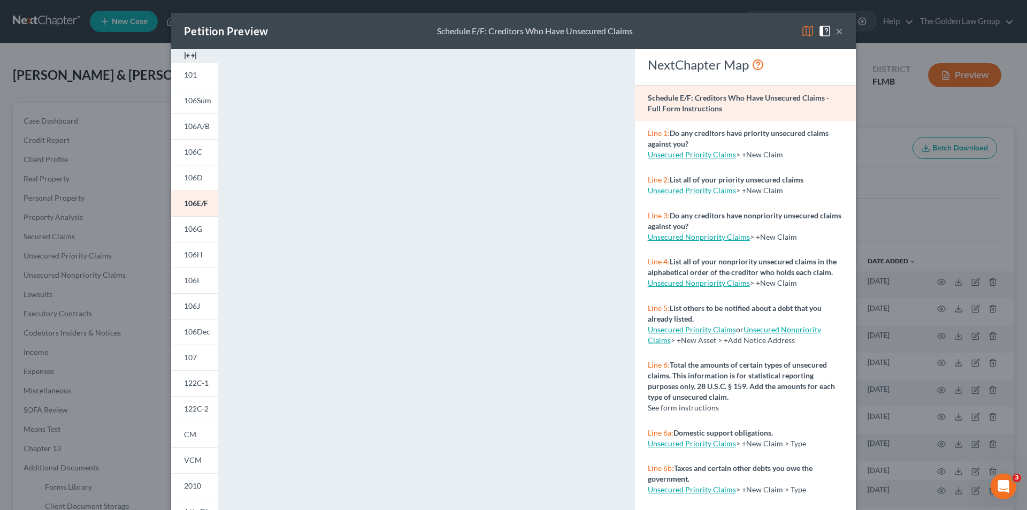
click at [113, 102] on div "Petition Preview Schedule E/F: Creditors Who Have Unsecured Claims × 101 106Sum…" at bounding box center [513, 255] width 1027 height 510
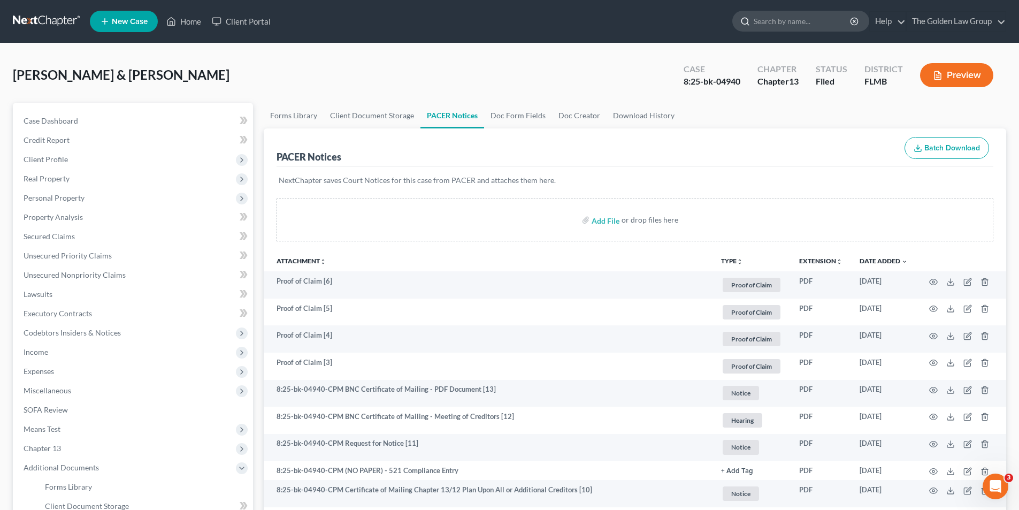
click at [794, 18] on input "search" at bounding box center [803, 21] width 98 height 20
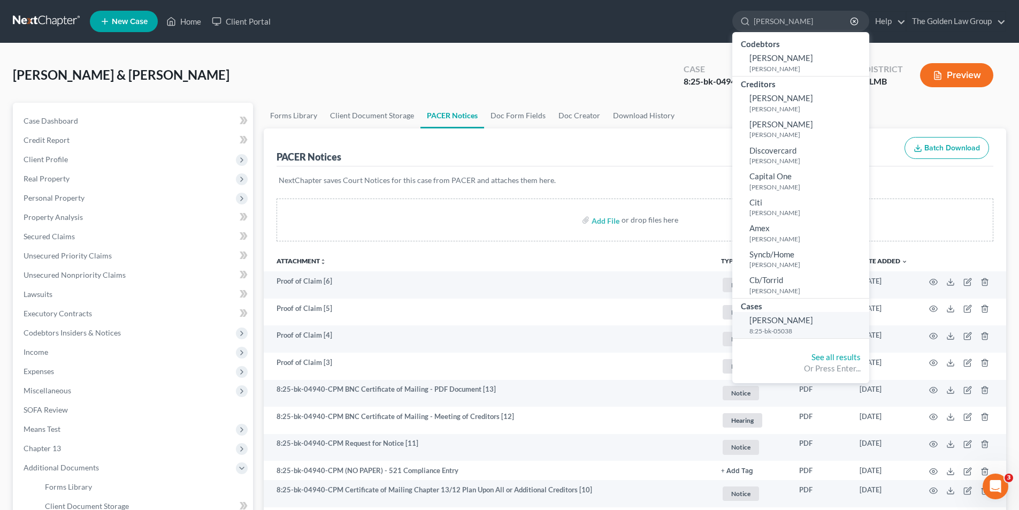
type input "[PERSON_NAME]"
click at [776, 320] on span "[PERSON_NAME]" at bounding box center [782, 320] width 64 height 10
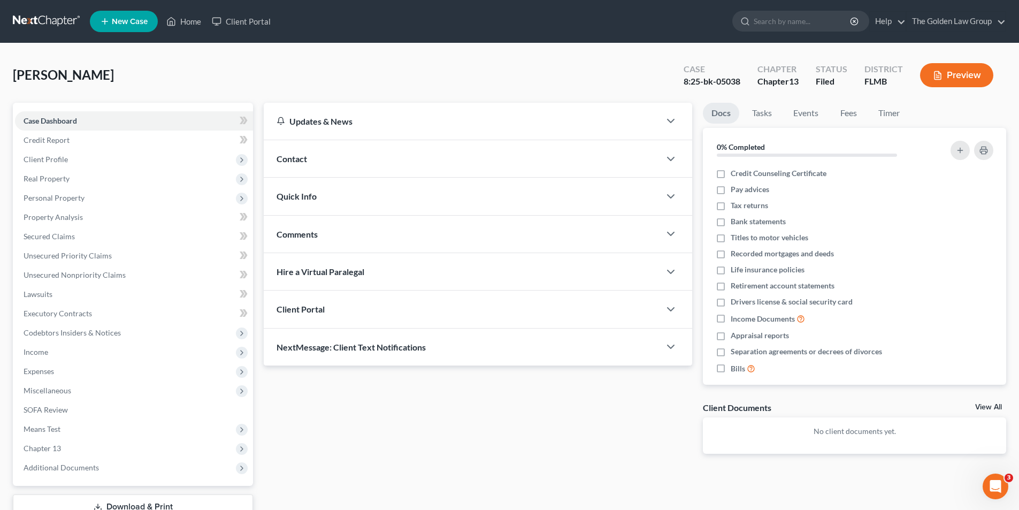
click at [949, 76] on button "Preview" at bounding box center [956, 75] width 73 height 24
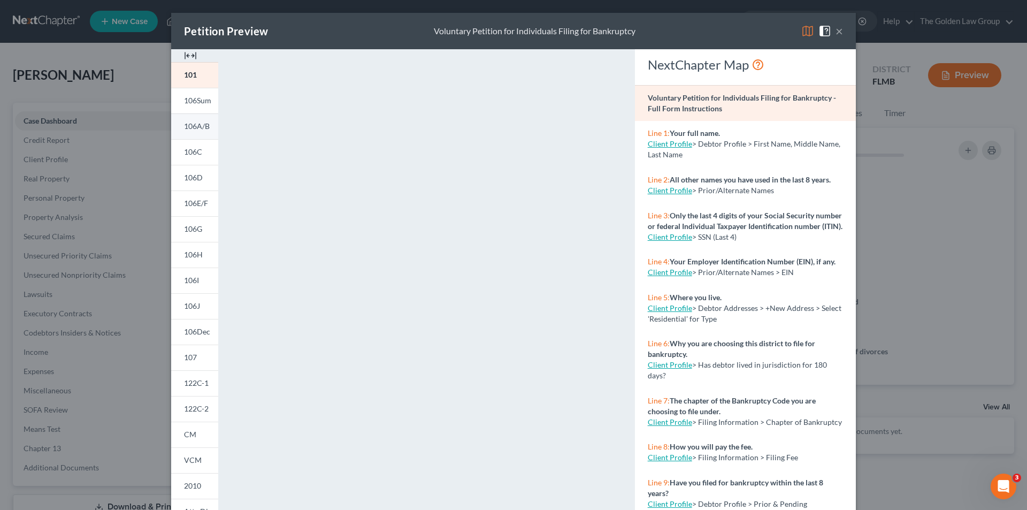
click at [196, 125] on span "106A/B" at bounding box center [197, 125] width 26 height 9
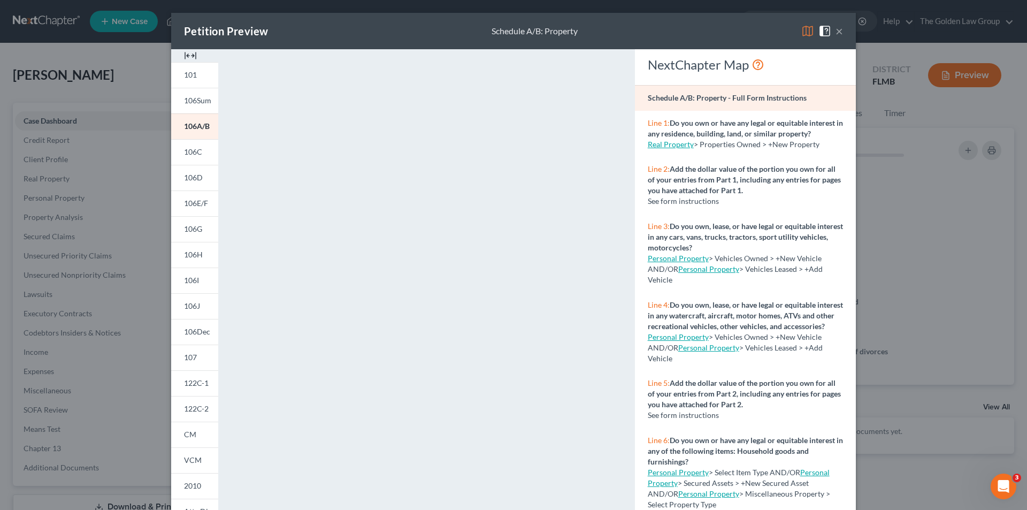
click at [131, 285] on div "Petition Preview Schedule A/B: Property × 101 106Sum 106A/B 106C 106D 106E/F 10…" at bounding box center [513, 255] width 1027 height 510
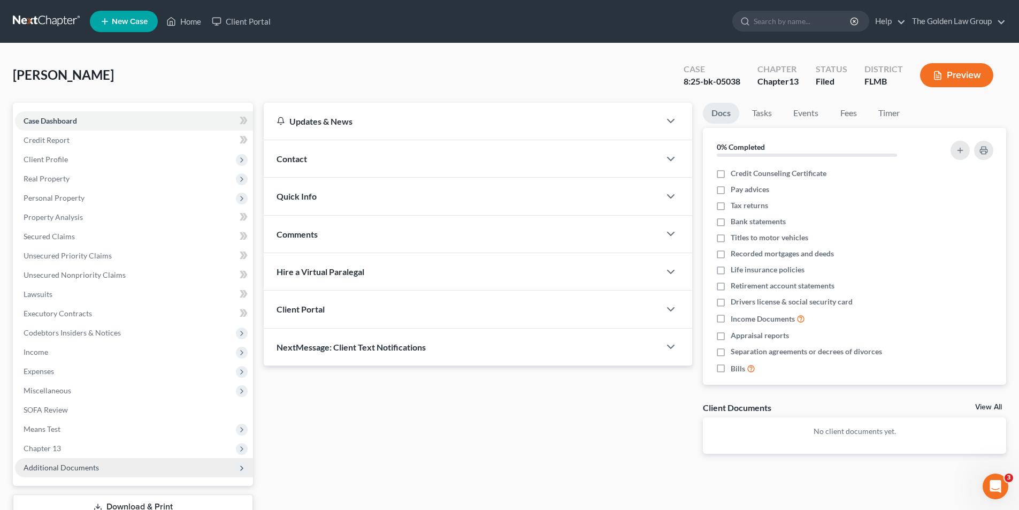
click at [76, 467] on span "Additional Documents" at bounding box center [61, 467] width 75 height 9
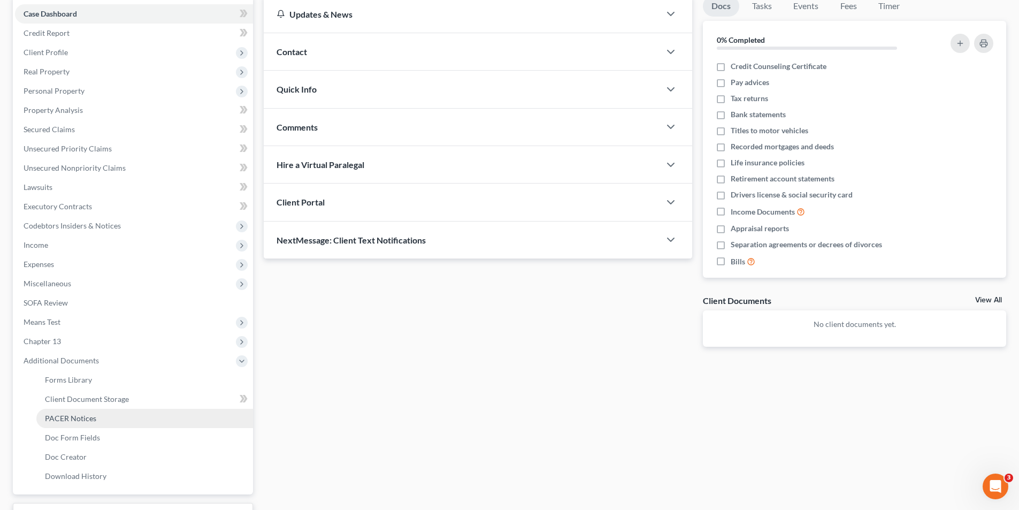
click at [73, 416] on span "PACER Notices" at bounding box center [70, 418] width 51 height 9
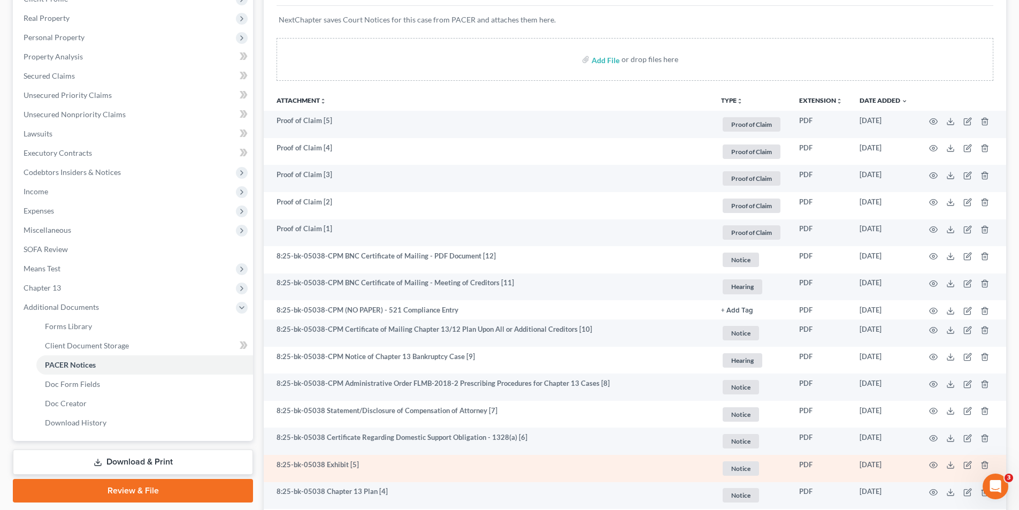
scroll to position [268, 0]
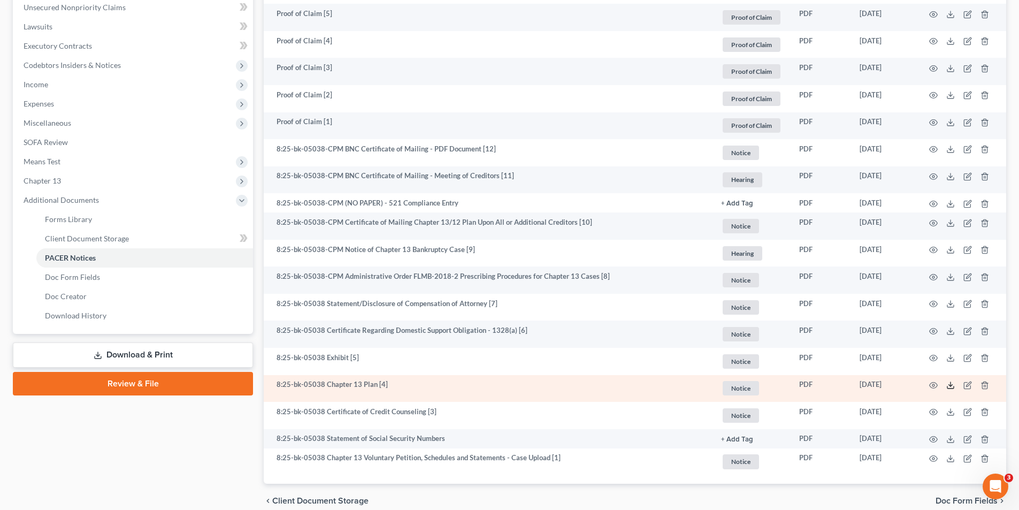
click at [953, 385] on icon at bounding box center [951, 385] width 9 height 9
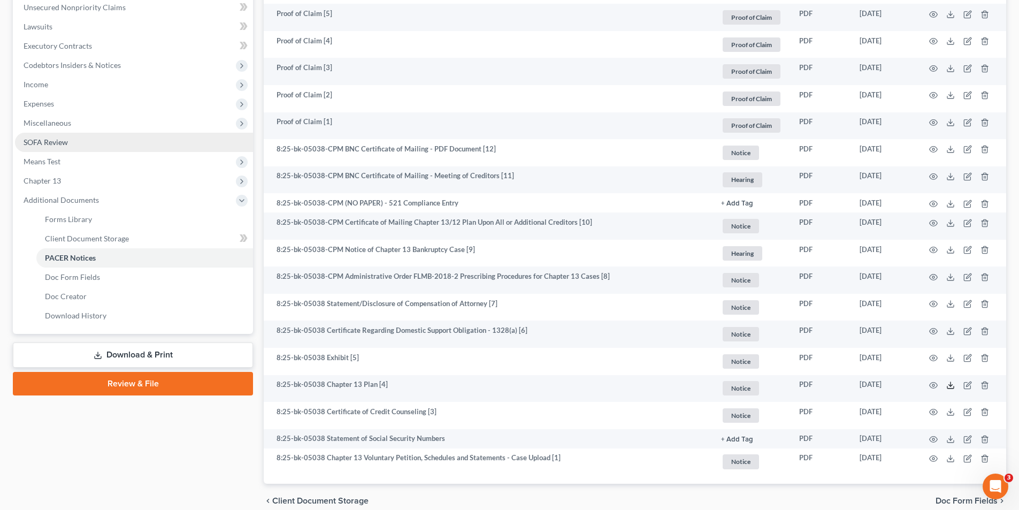
scroll to position [107, 0]
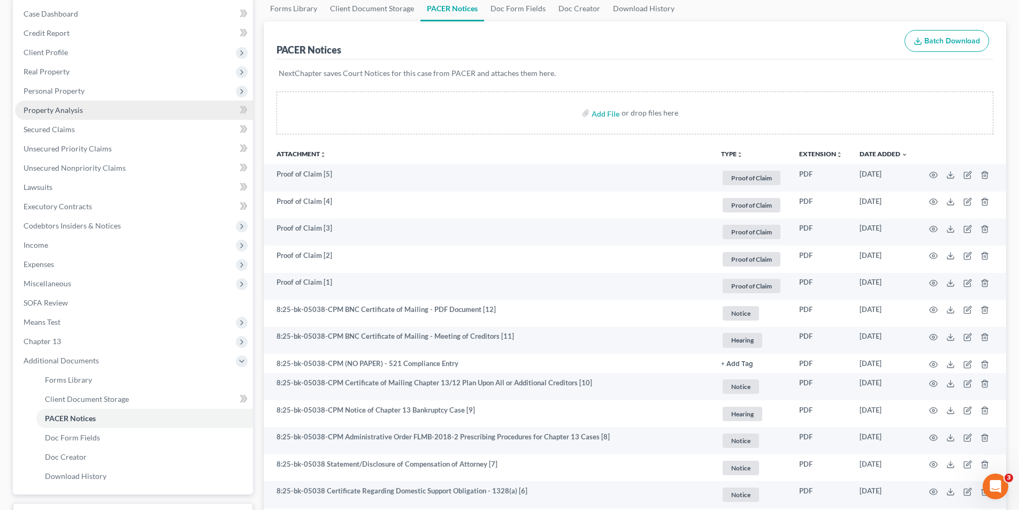
click at [50, 107] on span "Property Analysis" at bounding box center [53, 109] width 59 height 9
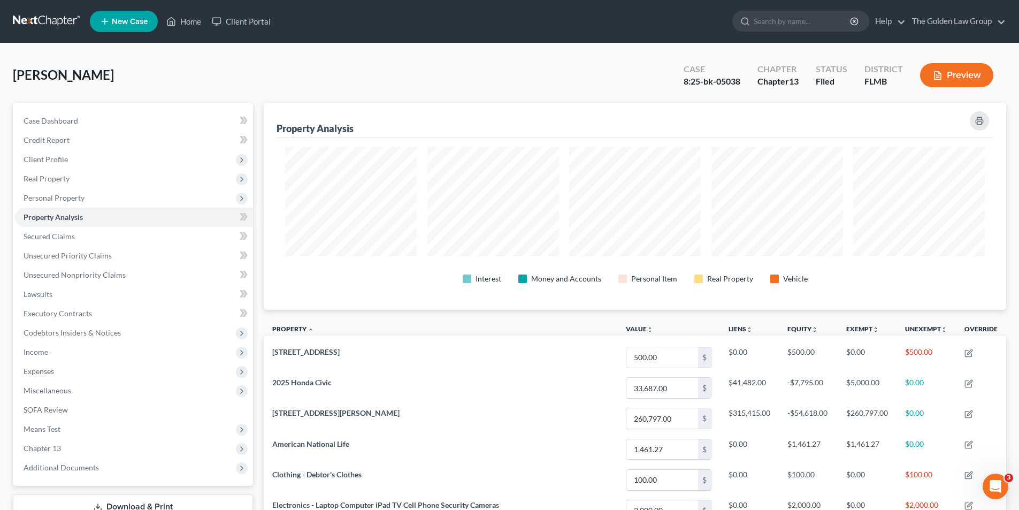
click at [943, 77] on button "Preview" at bounding box center [956, 75] width 73 height 24
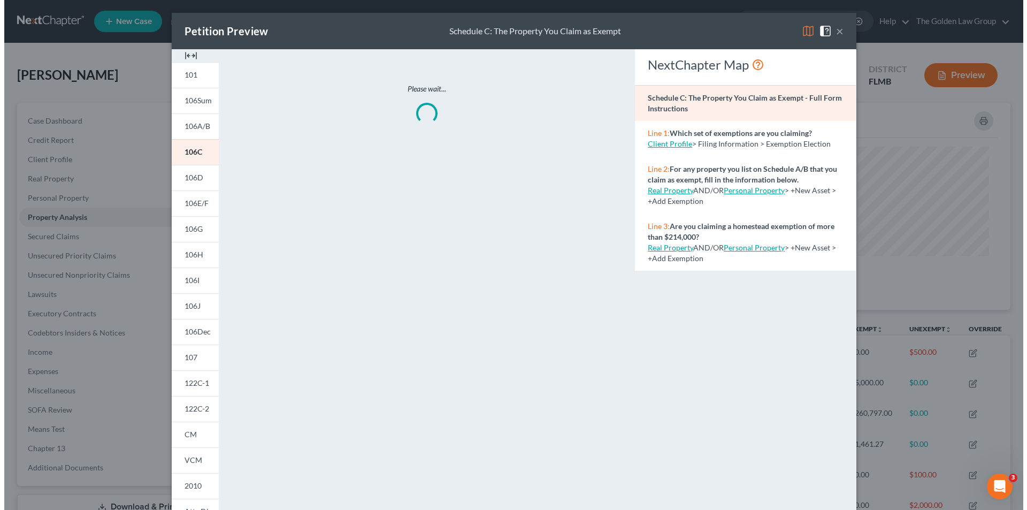
scroll to position [208, 749]
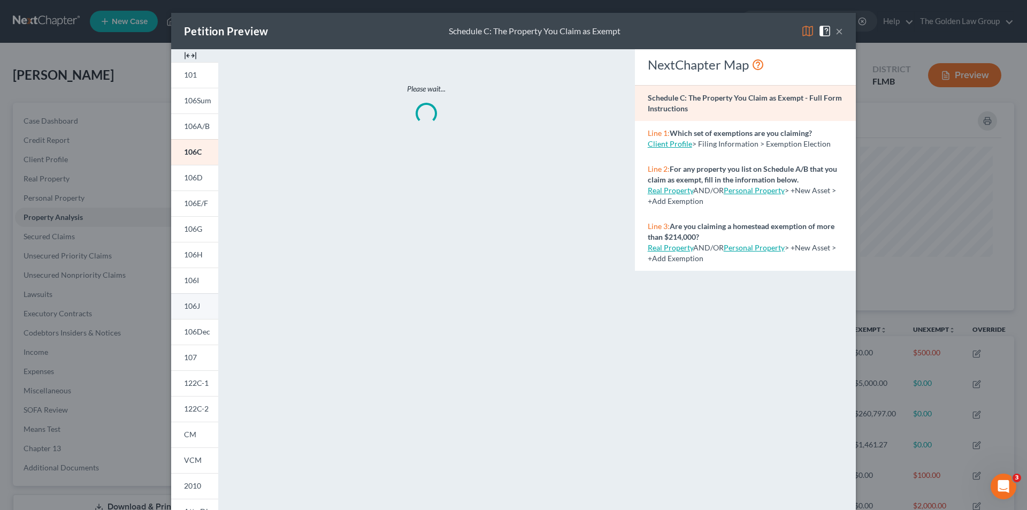
click at [193, 304] on span "106J" at bounding box center [192, 305] width 16 height 9
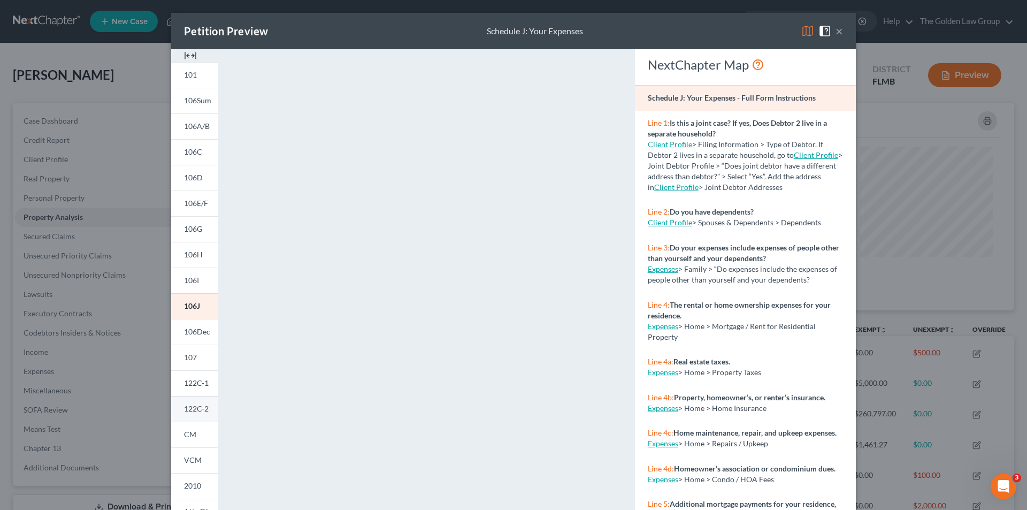
click at [201, 407] on span "122C-2" at bounding box center [196, 408] width 25 height 9
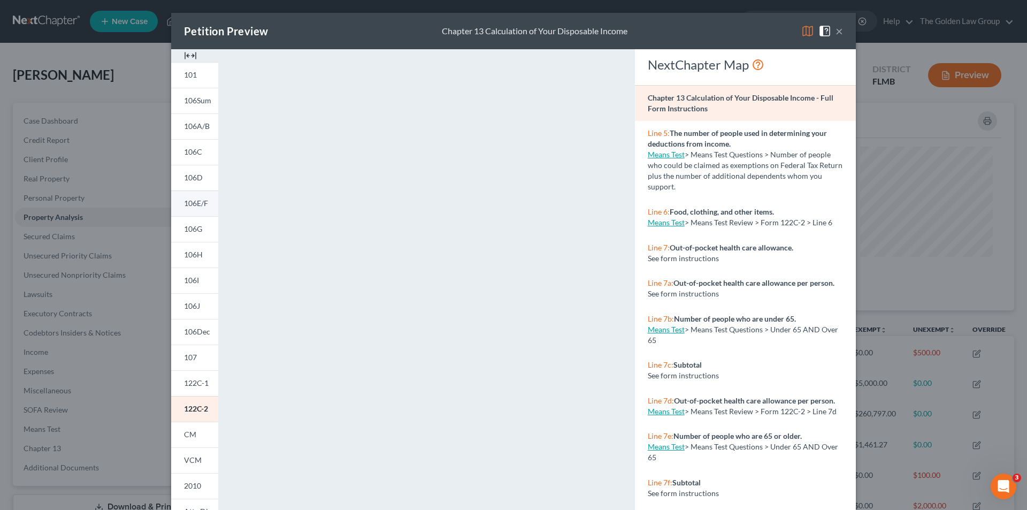
click at [199, 202] on span "106E/F" at bounding box center [196, 203] width 24 height 9
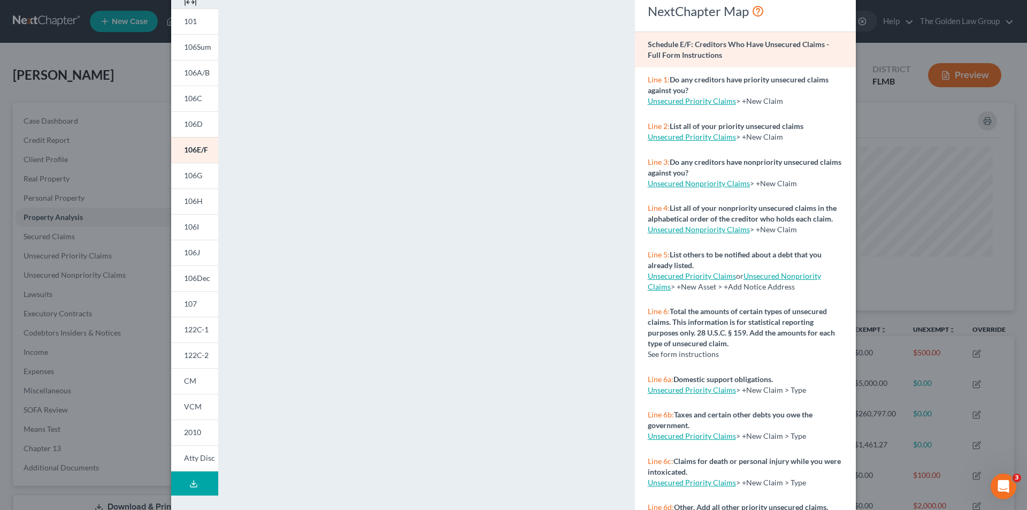
scroll to position [0, 0]
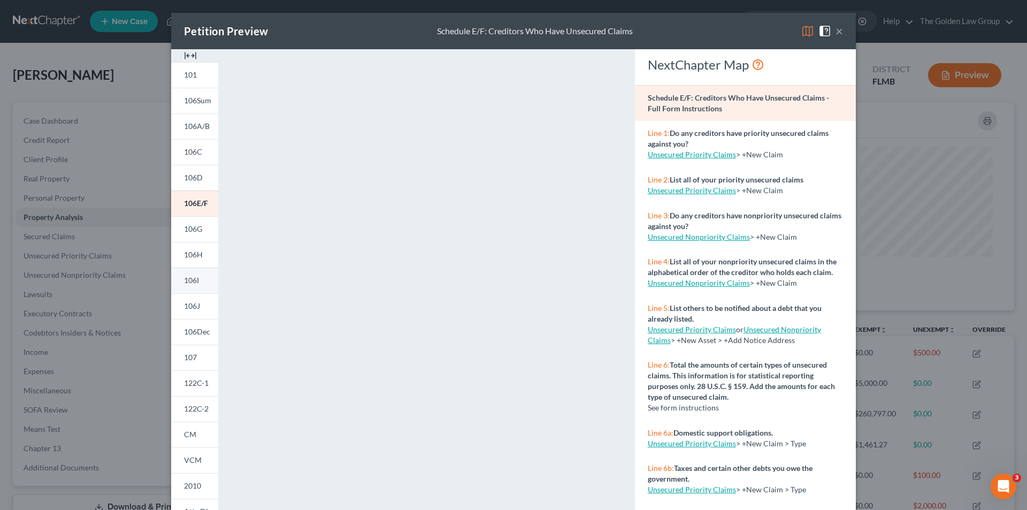
click at [193, 281] on span "106I" at bounding box center [191, 280] width 15 height 9
